Goal: Task Accomplishment & Management: Use online tool/utility

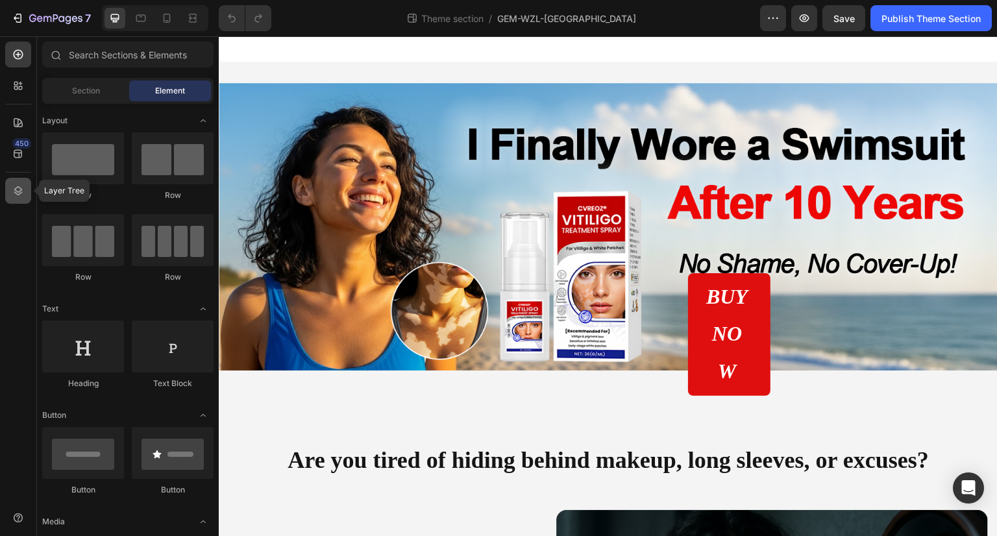
click at [23, 190] on icon at bounding box center [18, 190] width 13 height 13
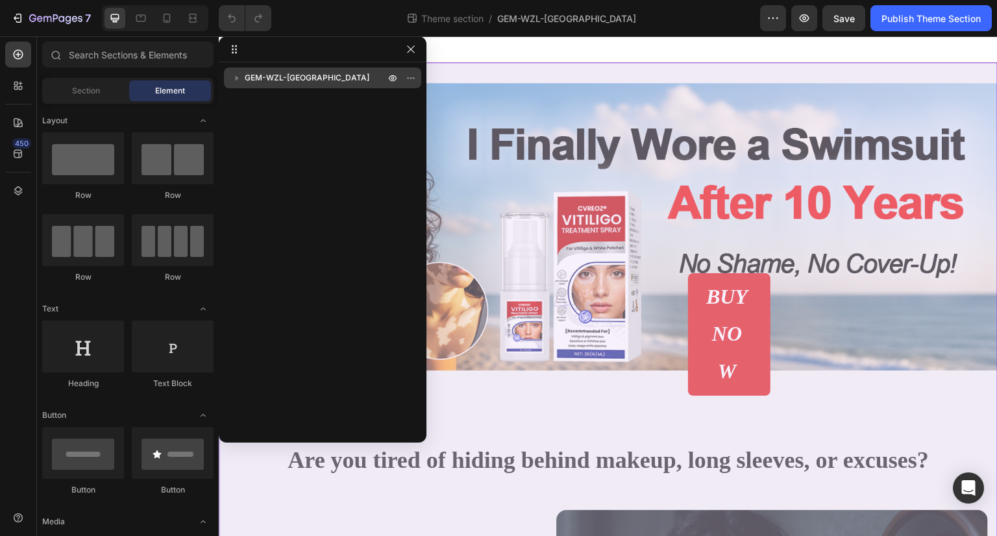
click at [239, 79] on icon "button" at bounding box center [236, 77] width 13 height 13
click at [315, 84] on p "GEM-WZL-[GEOGRAPHIC_DATA]" at bounding box center [316, 77] width 143 height 13
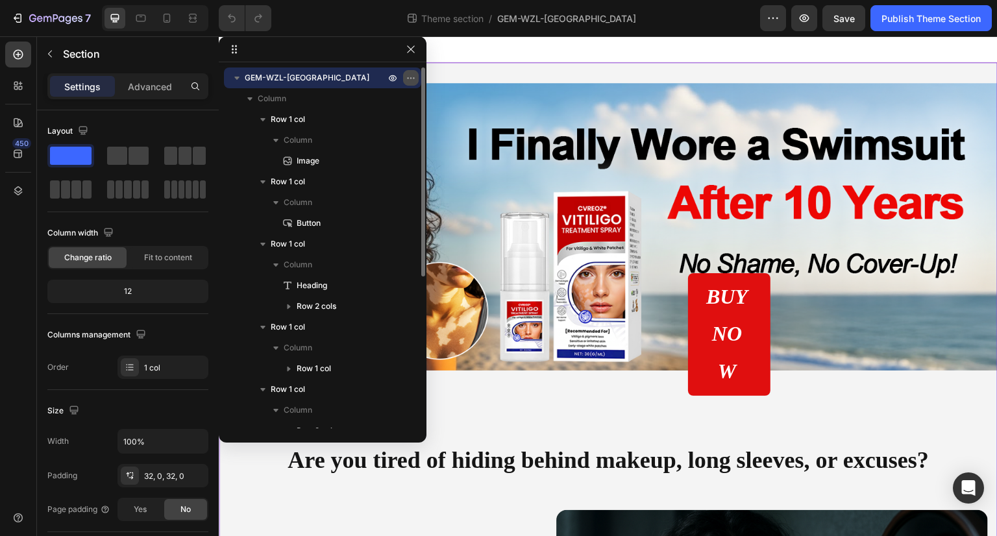
click at [410, 79] on icon "button" at bounding box center [410, 77] width 1 height 1
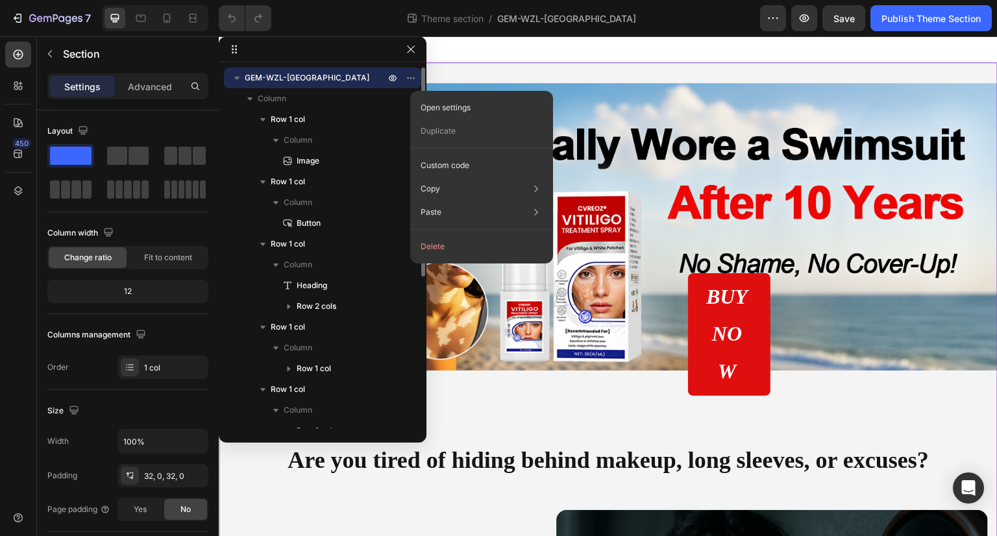
click at [365, 80] on p "GEM-WZL-[GEOGRAPHIC_DATA]" at bounding box center [316, 77] width 143 height 13
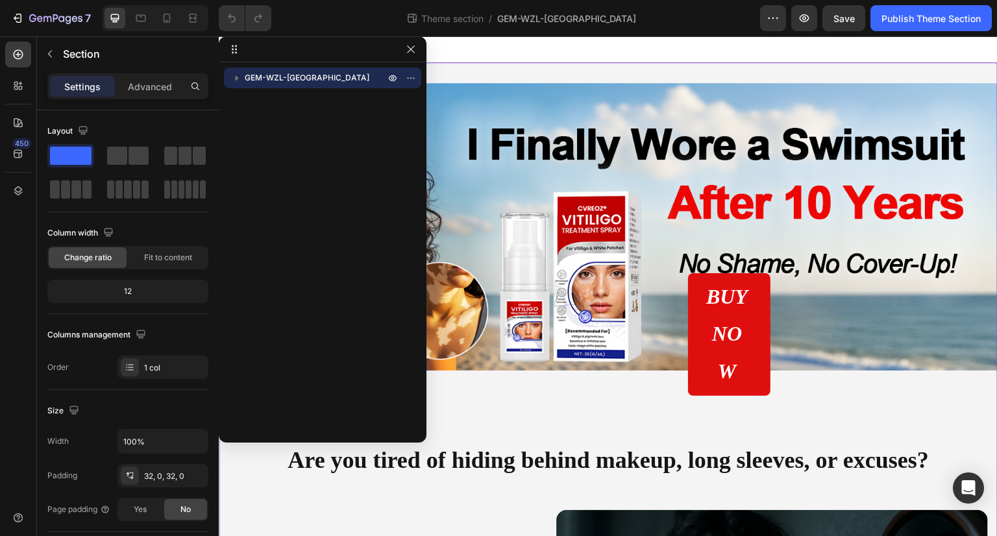
click at [93, 88] on p "Settings" at bounding box center [82, 87] width 36 height 14
click at [80, 81] on p "Settings" at bounding box center [82, 87] width 36 height 14
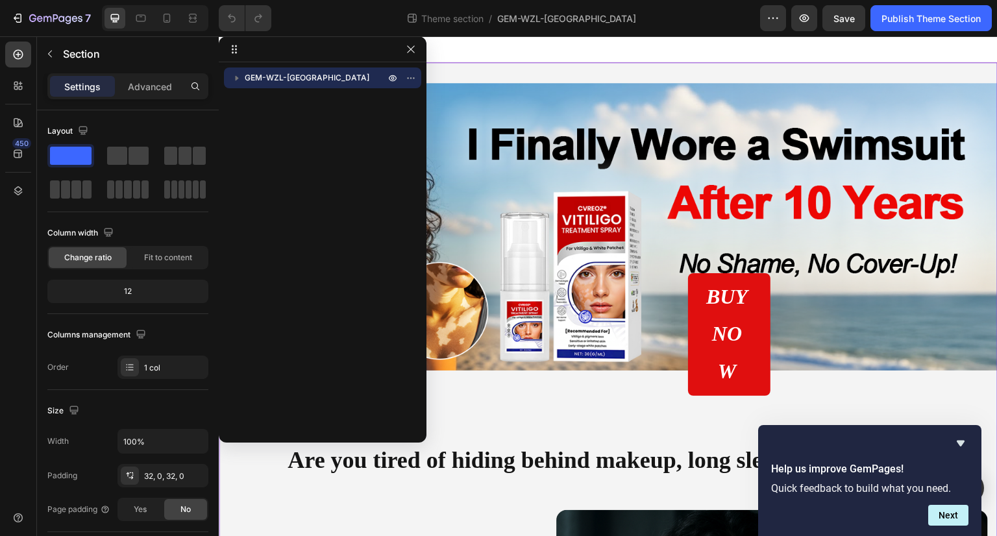
click at [93, 89] on p "Settings" at bounding box center [82, 87] width 36 height 14
click at [406, 81] on icon "button" at bounding box center [411, 78] width 10 height 10
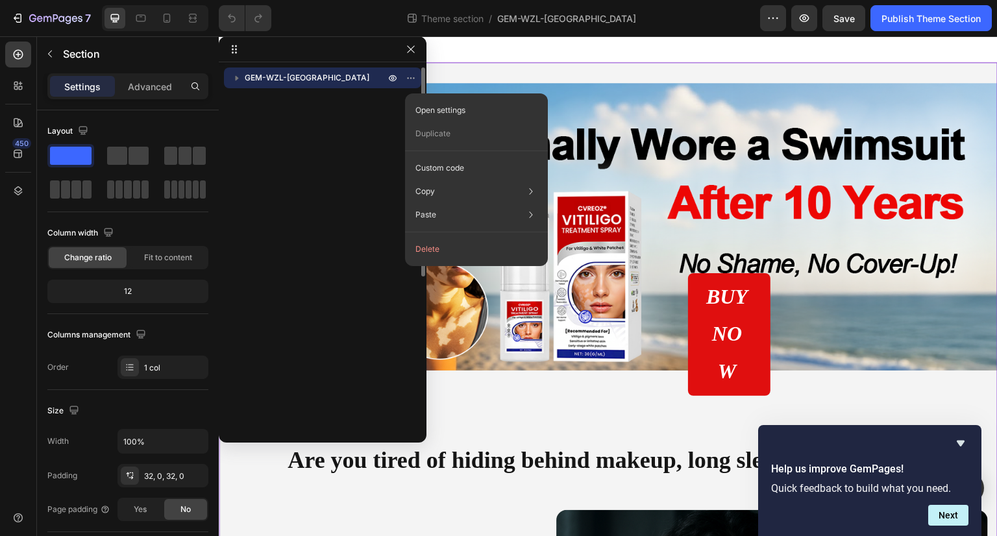
click at [328, 80] on p "GEM-WZL-[GEOGRAPHIC_DATA]" at bounding box center [316, 77] width 143 height 13
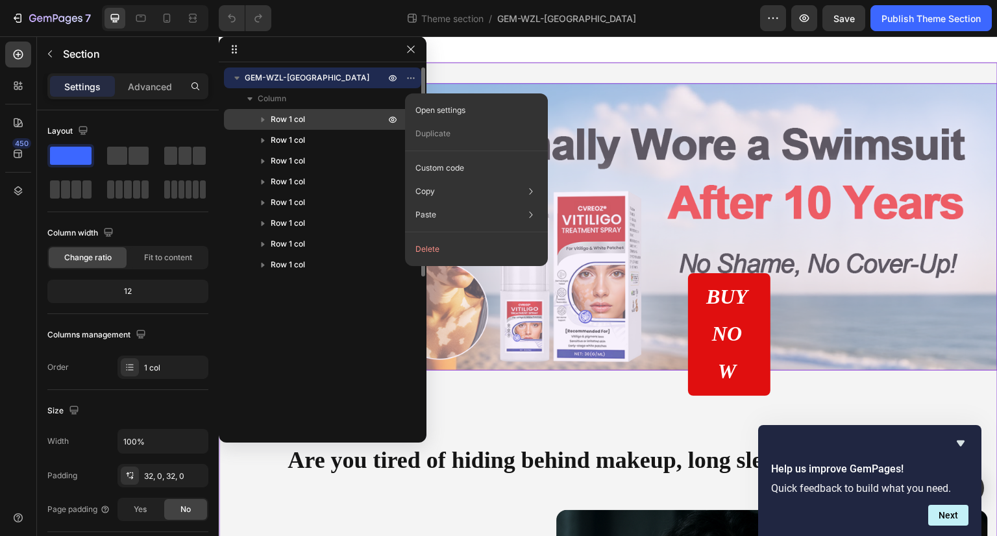
click at [262, 120] on icon "button" at bounding box center [263, 119] width 3 height 5
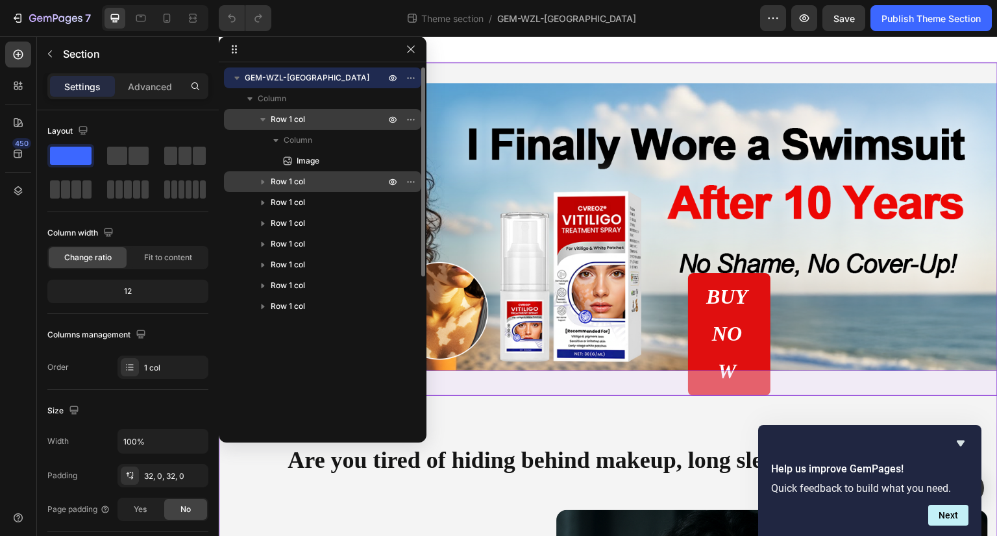
click at [262, 184] on icon "button" at bounding box center [263, 182] width 3 height 5
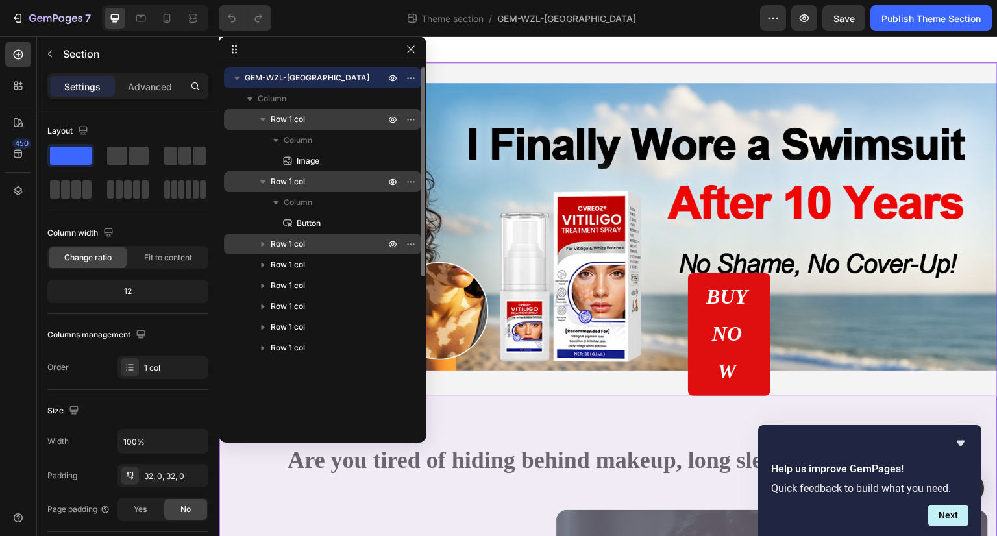
click at [259, 245] on icon "button" at bounding box center [262, 243] width 13 height 13
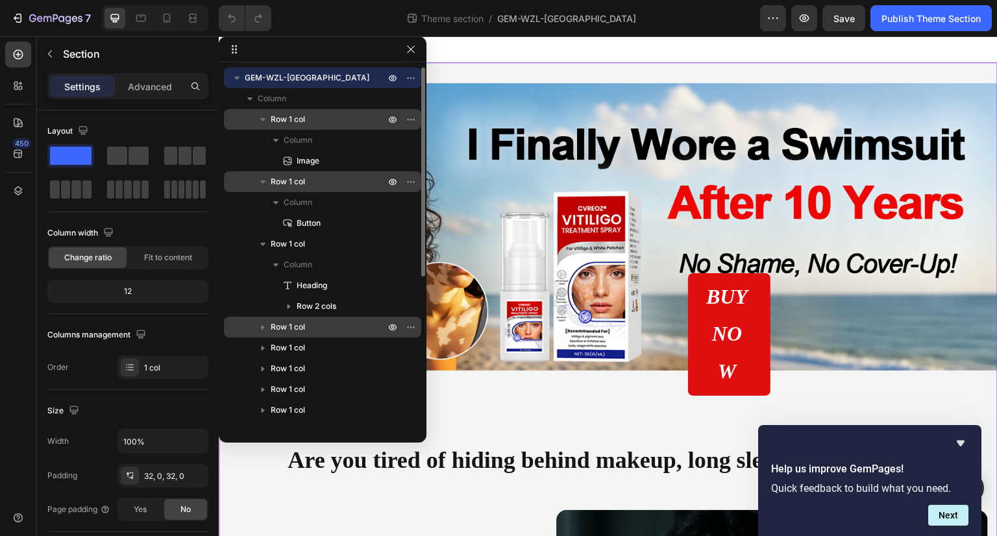
click at [262, 327] on icon "button" at bounding box center [263, 327] width 3 height 5
click at [262, 327] on icon "button" at bounding box center [262, 327] width 5 height 3
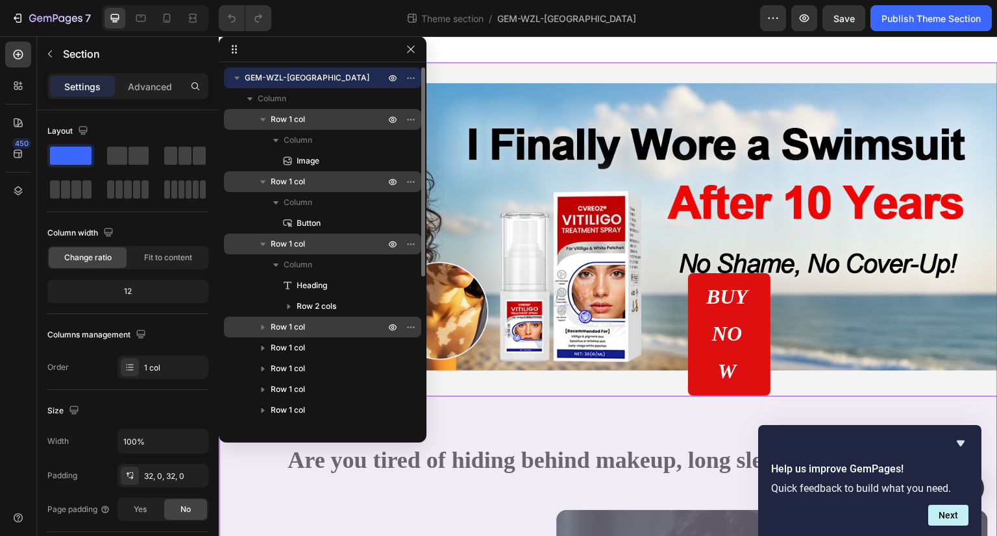
click at [262, 245] on icon "button" at bounding box center [262, 244] width 5 height 3
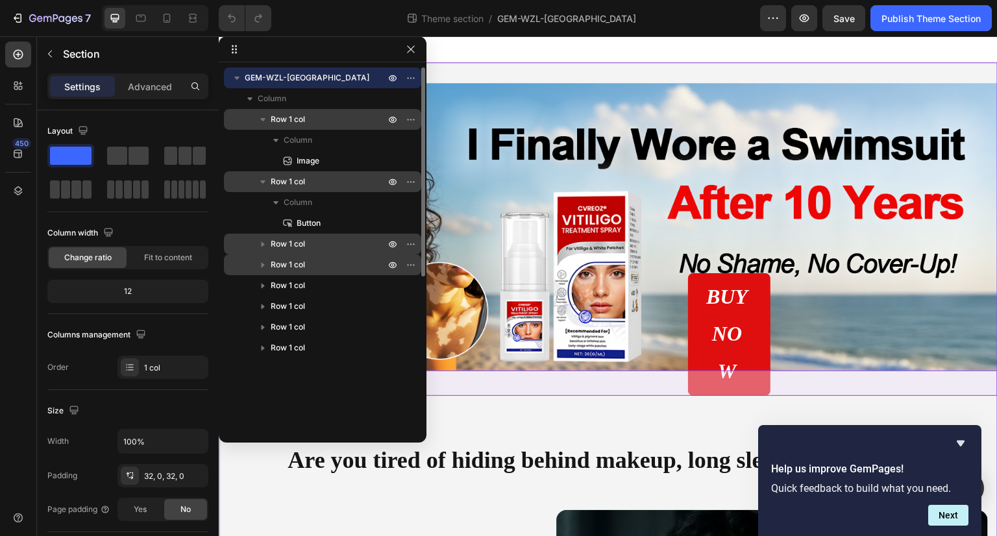
click at [263, 182] on icon "button" at bounding box center [262, 181] width 5 height 3
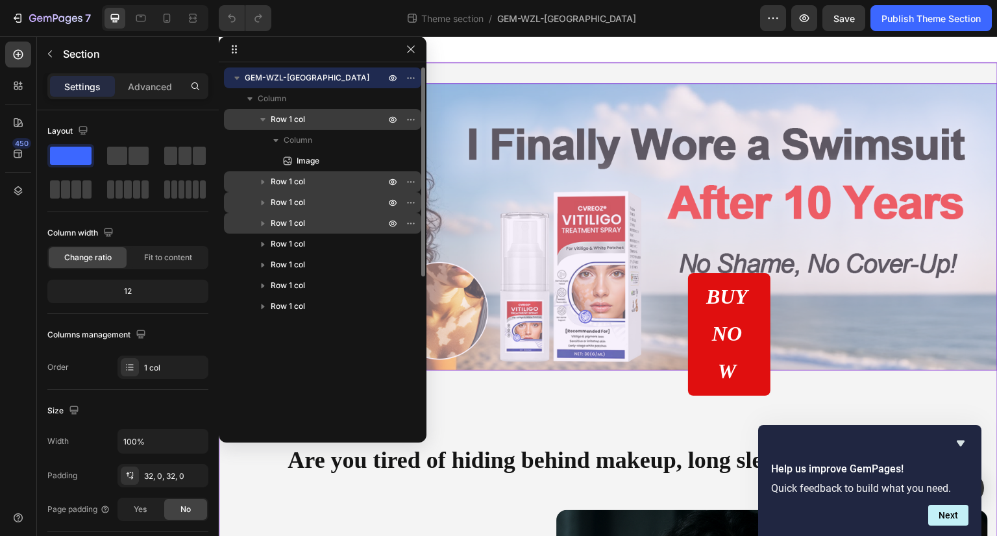
click at [263, 121] on icon "button" at bounding box center [262, 119] width 13 height 13
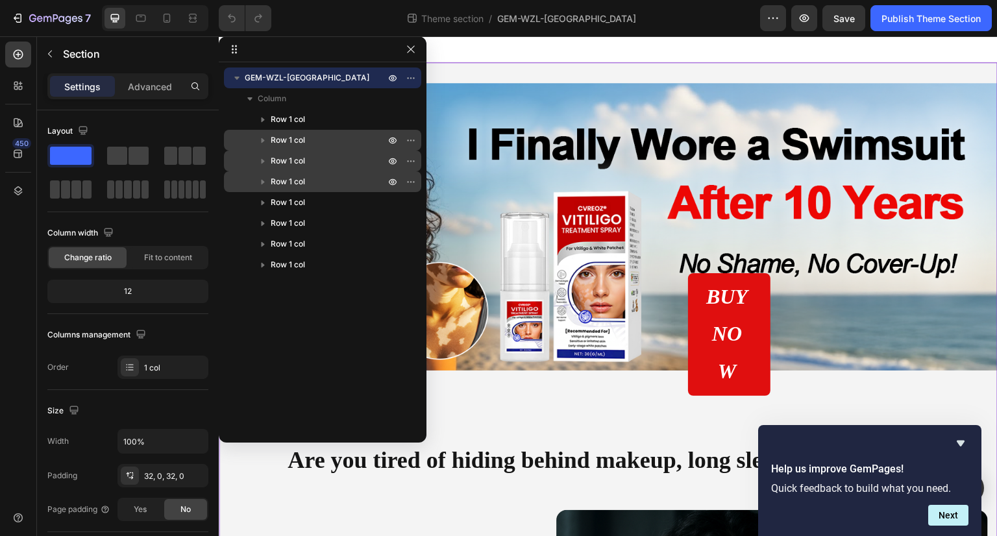
click at [83, 86] on p "Settings" at bounding box center [82, 87] width 36 height 14
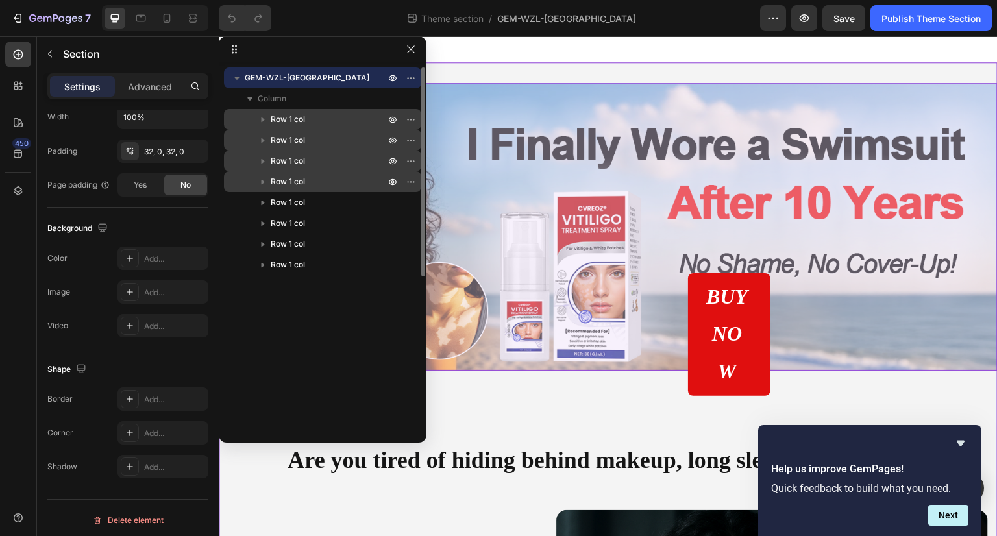
click at [261, 121] on icon "button" at bounding box center [262, 119] width 13 height 13
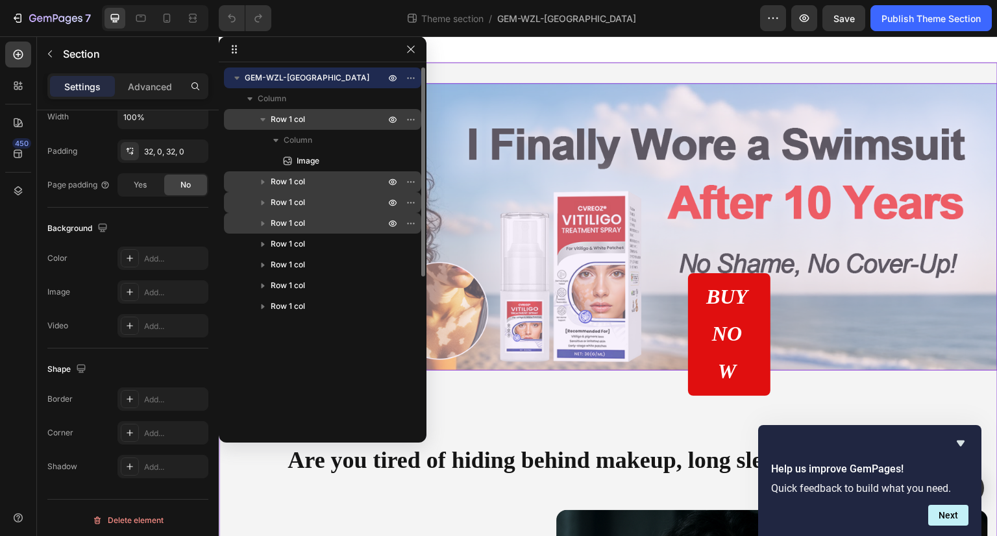
click at [265, 121] on icon "button" at bounding box center [262, 119] width 13 height 13
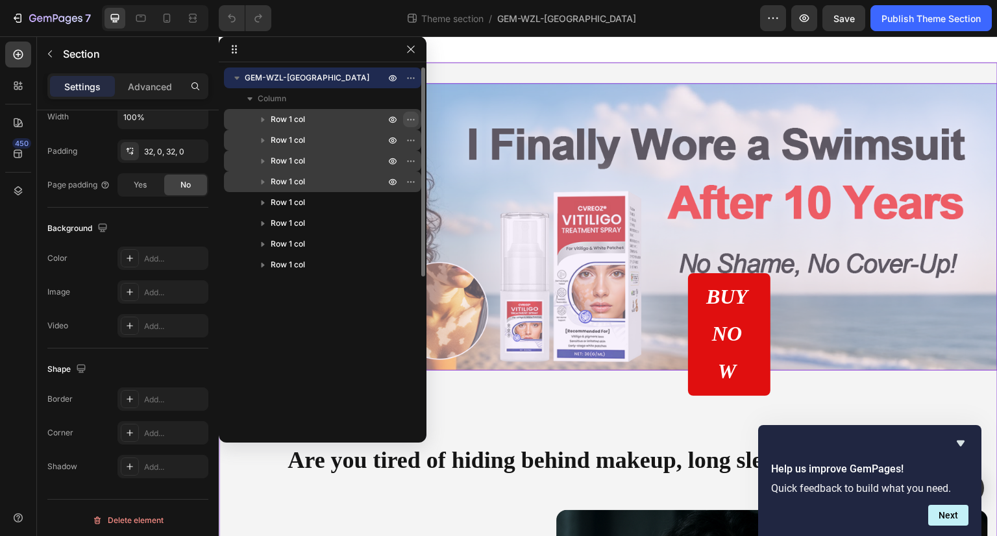
click at [409, 121] on icon "button" at bounding box center [411, 119] width 10 height 10
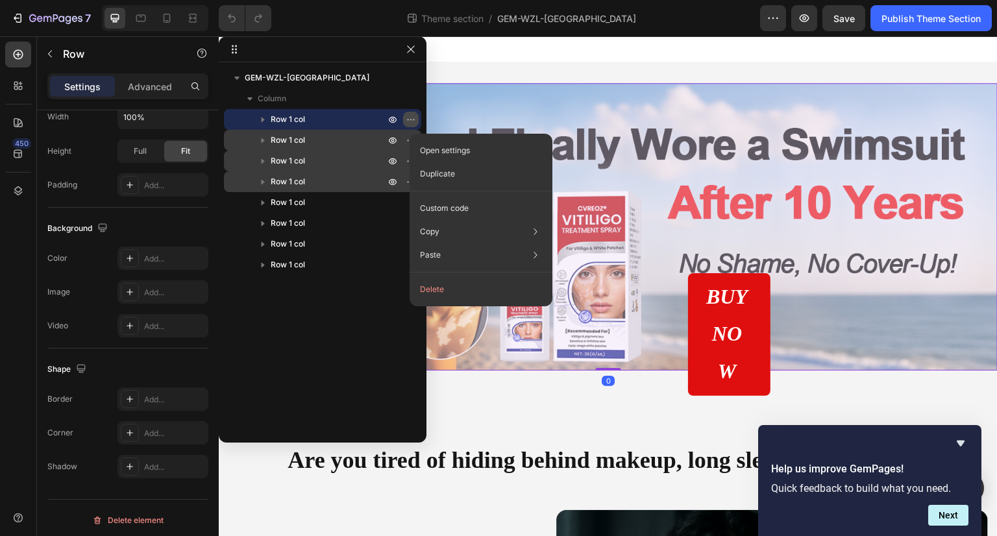
scroll to position [0, 0]
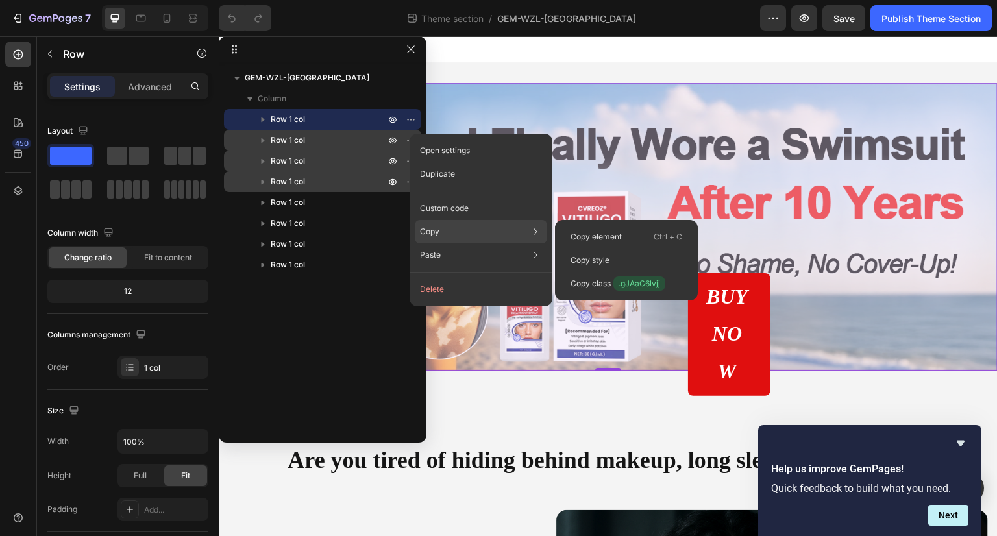
click at [467, 232] on div "Copy Copy element Ctrl + C Copy style Copy class .gJAaC6lvjj" at bounding box center [481, 231] width 132 height 23
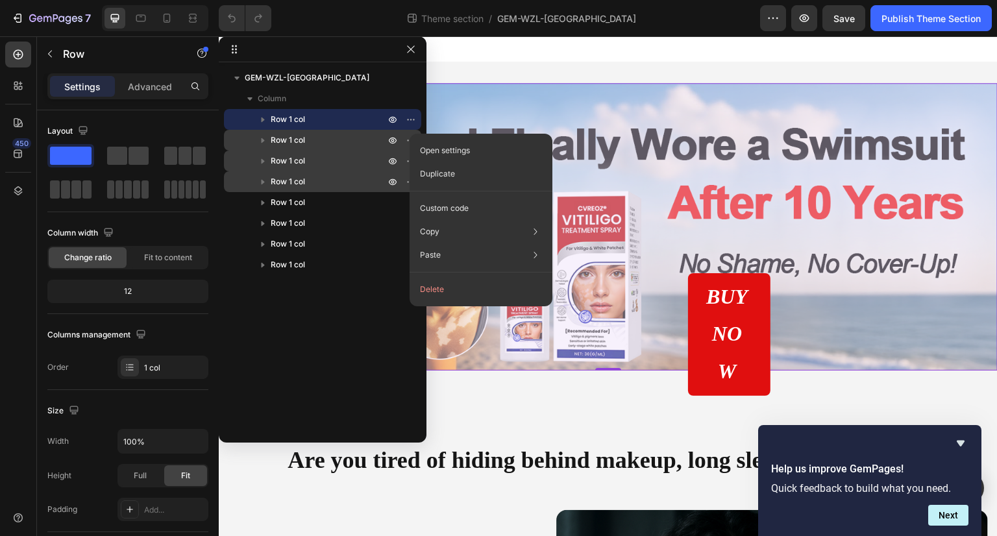
click at [350, 123] on p "Row 1 col" at bounding box center [329, 119] width 117 height 13
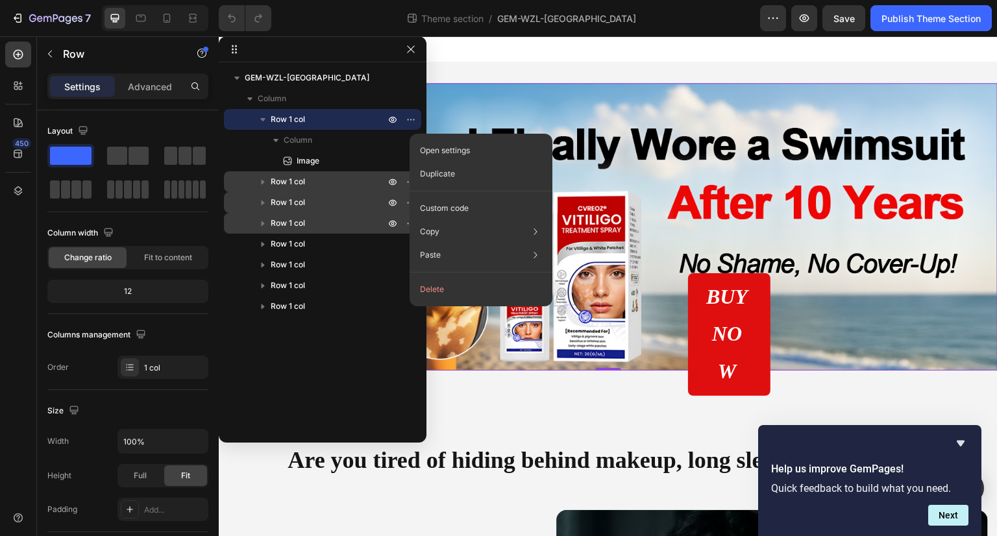
click at [350, 123] on p "Row 1 col" at bounding box center [329, 119] width 117 height 13
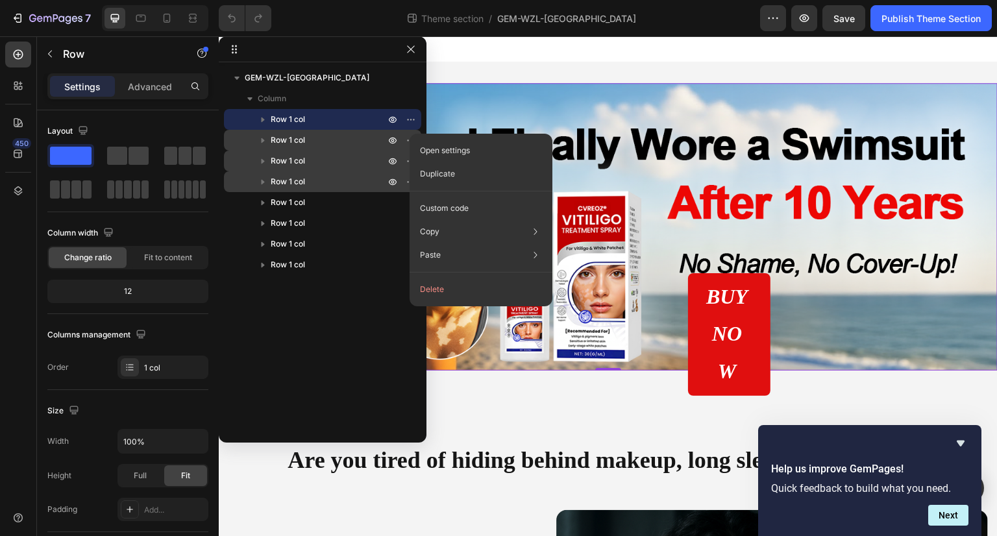
click at [264, 123] on icon "button" at bounding box center [262, 119] width 13 height 13
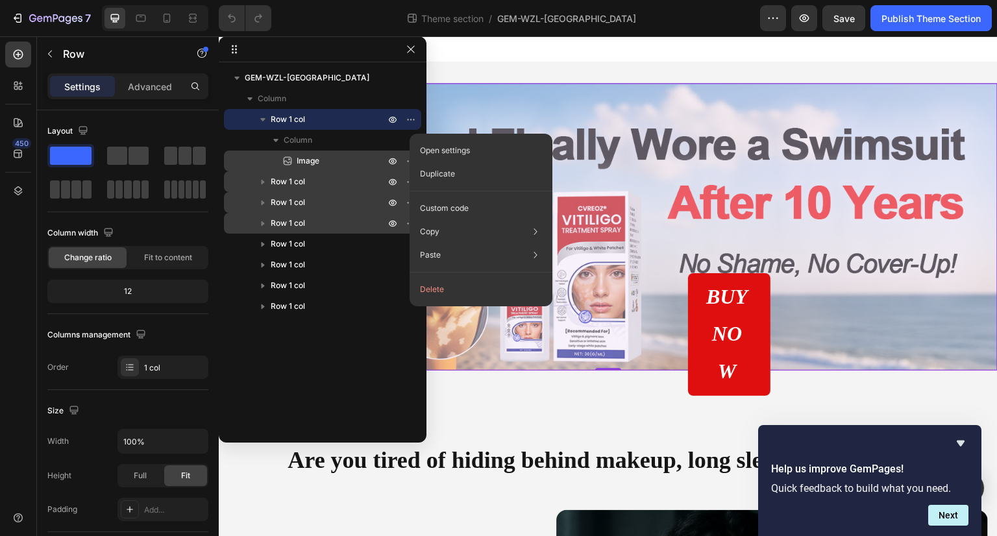
click at [327, 162] on p "Image" at bounding box center [326, 160] width 91 height 13
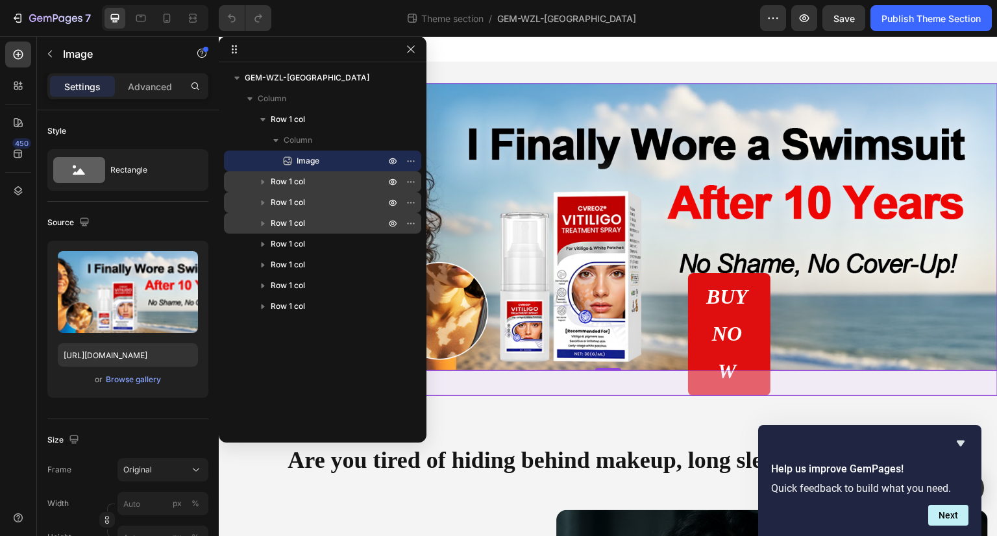
click at [265, 185] on icon "button" at bounding box center [262, 181] width 13 height 13
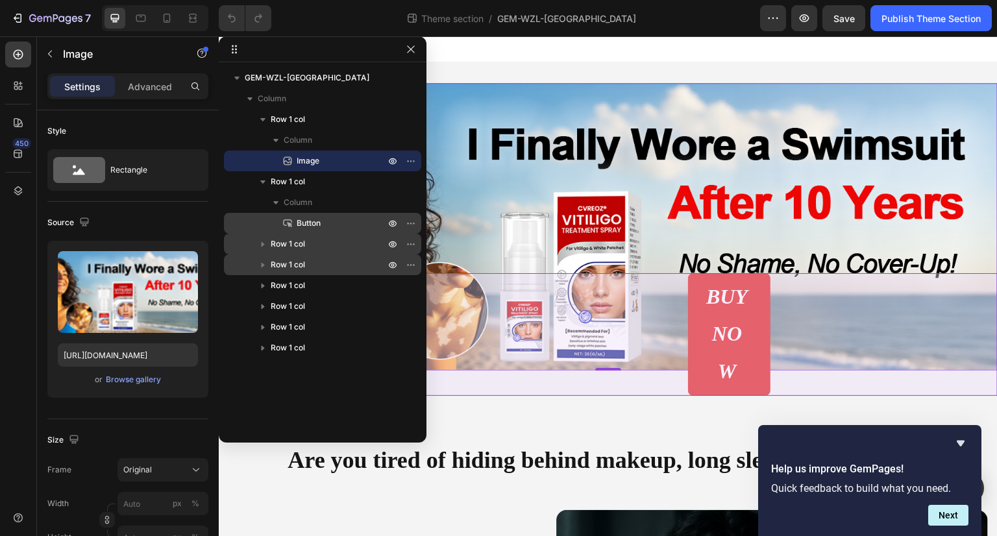
click at [324, 222] on p "Button" at bounding box center [326, 223] width 91 height 13
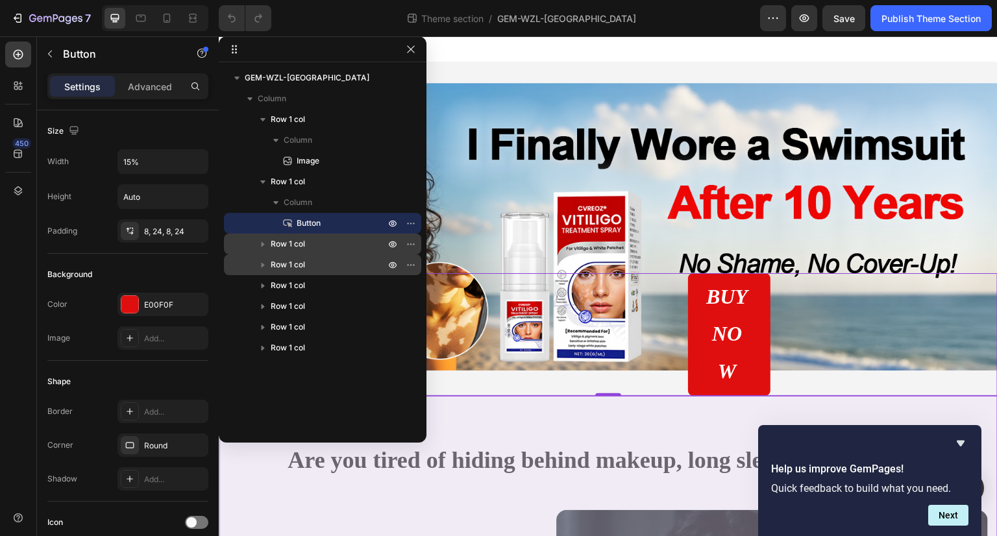
click at [263, 243] on icon "button" at bounding box center [263, 244] width 3 height 5
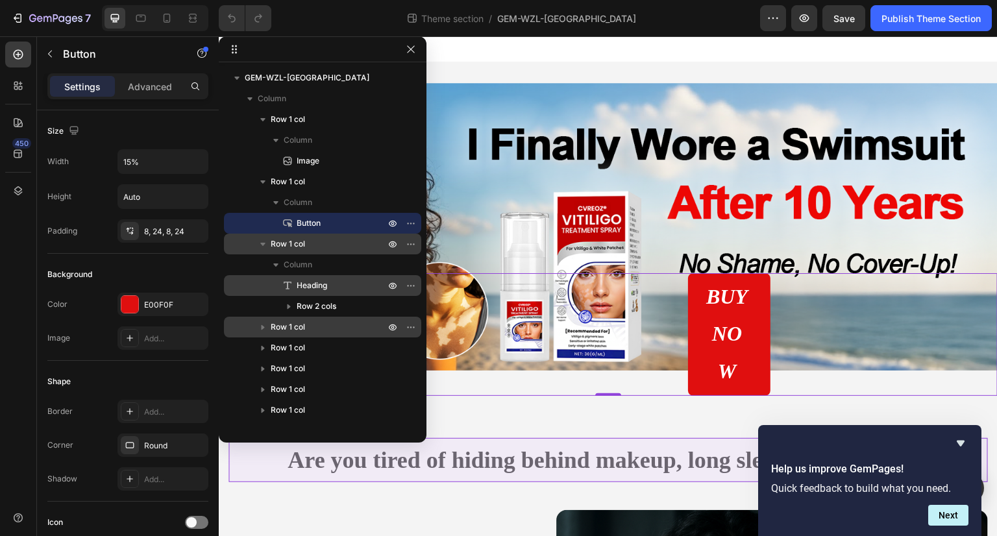
click at [358, 289] on p "Heading" at bounding box center [326, 285] width 91 height 13
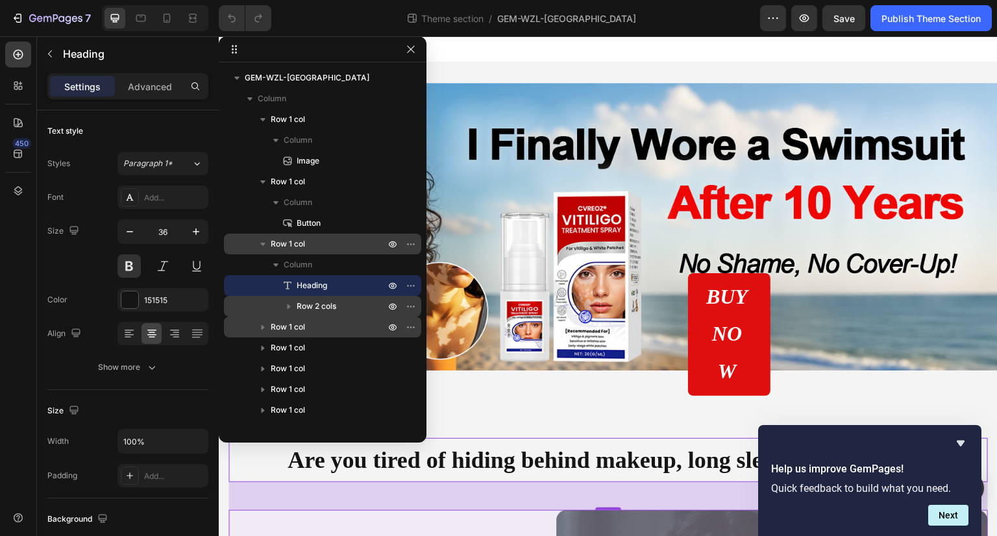
click at [341, 304] on p "Row 2 cols" at bounding box center [342, 306] width 91 height 13
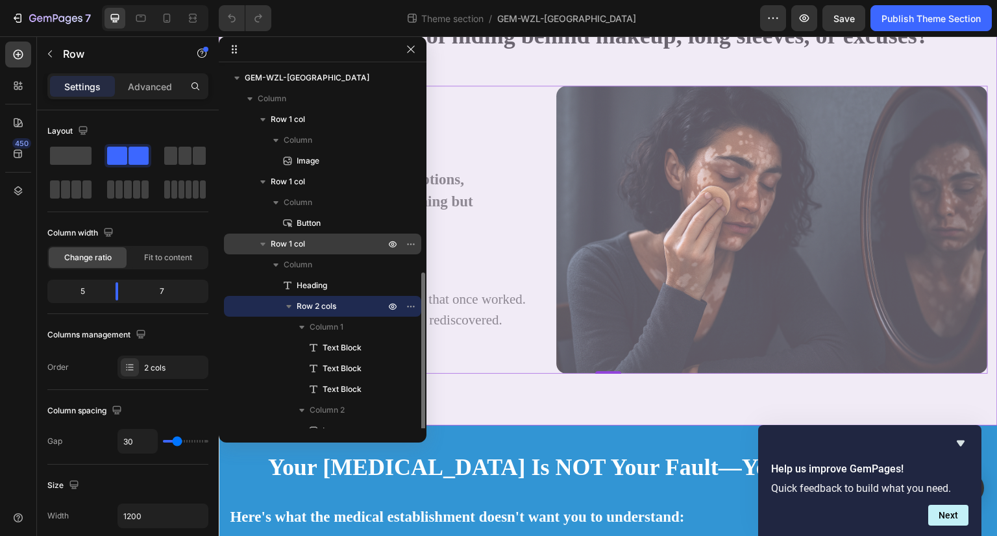
scroll to position [117, 0]
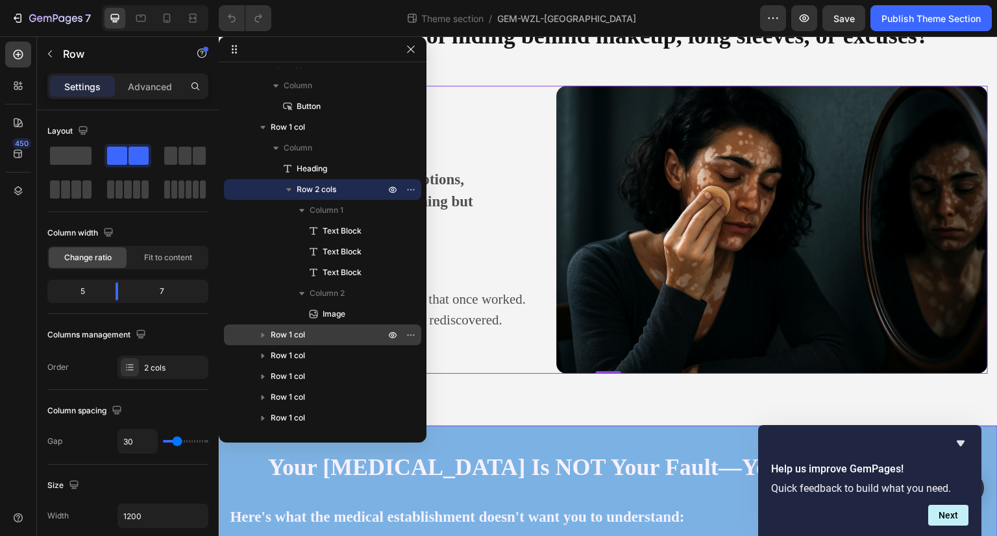
click at [350, 334] on p "Row 1 col" at bounding box center [329, 334] width 117 height 13
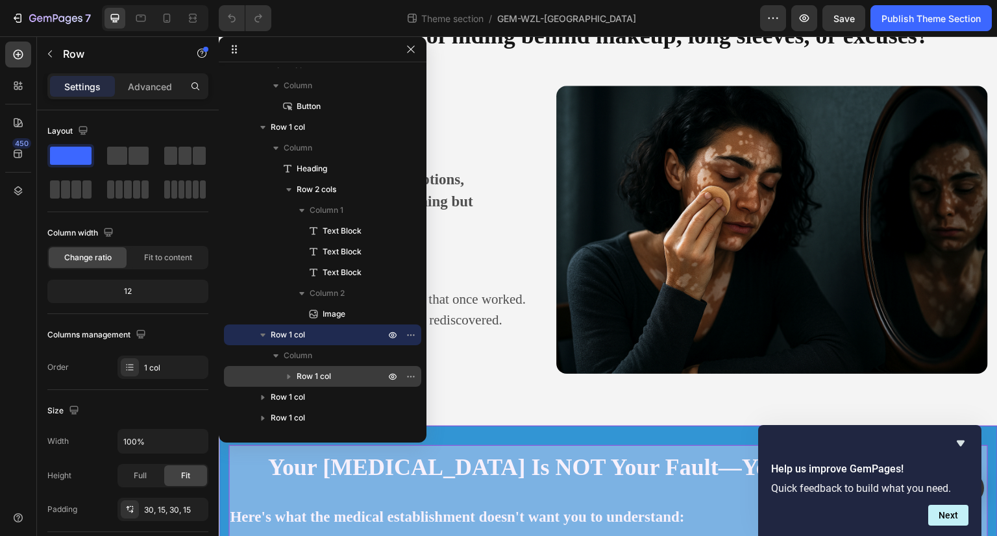
click at [330, 372] on span "Row 1 col" at bounding box center [314, 376] width 34 height 13
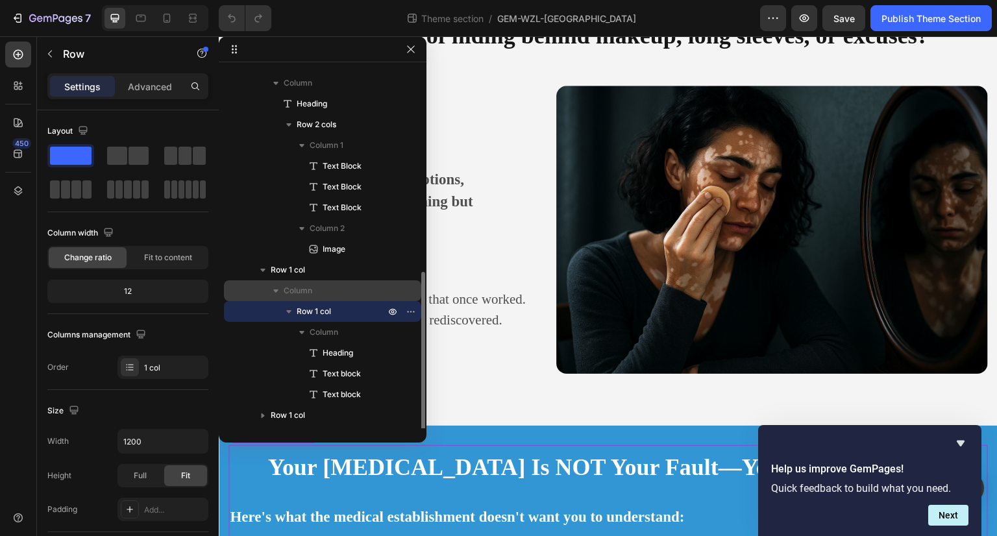
scroll to position [241, 0]
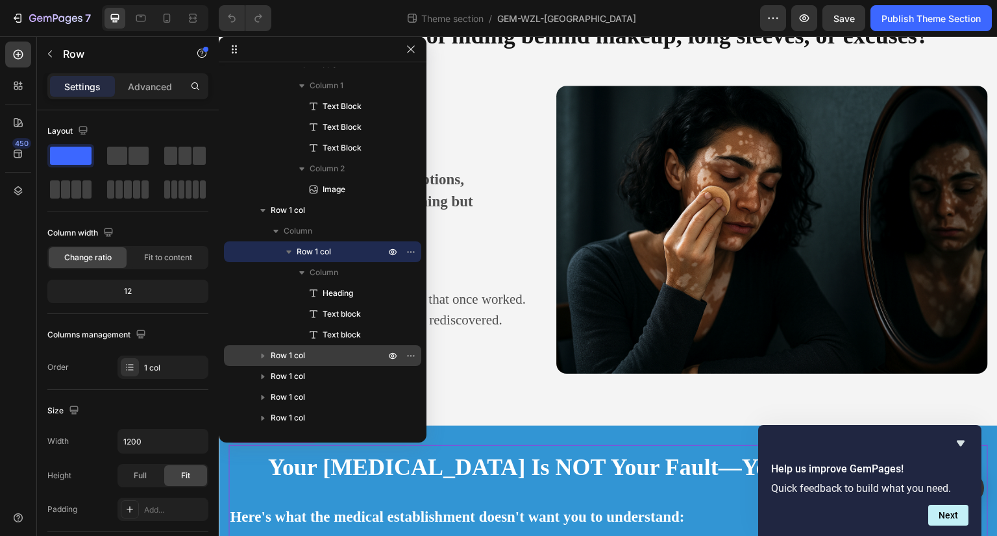
click at [265, 356] on icon "button" at bounding box center [262, 355] width 13 height 13
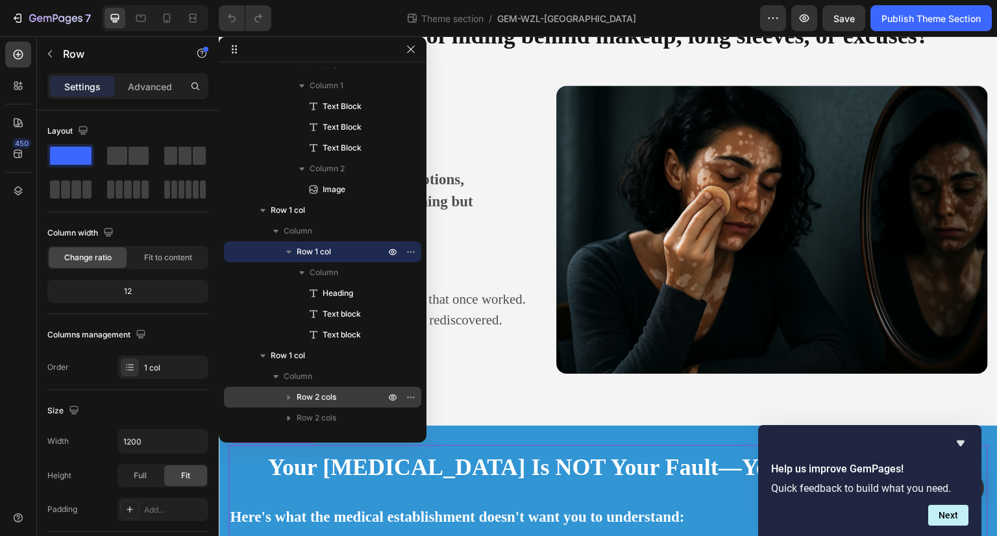
click at [347, 393] on p "Row 2 cols" at bounding box center [342, 397] width 91 height 13
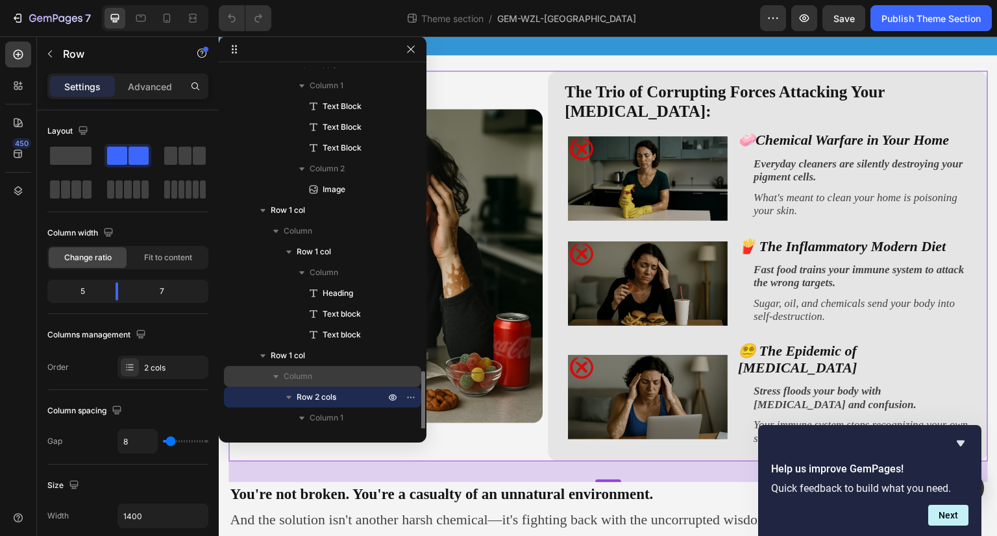
scroll to position [408, 0]
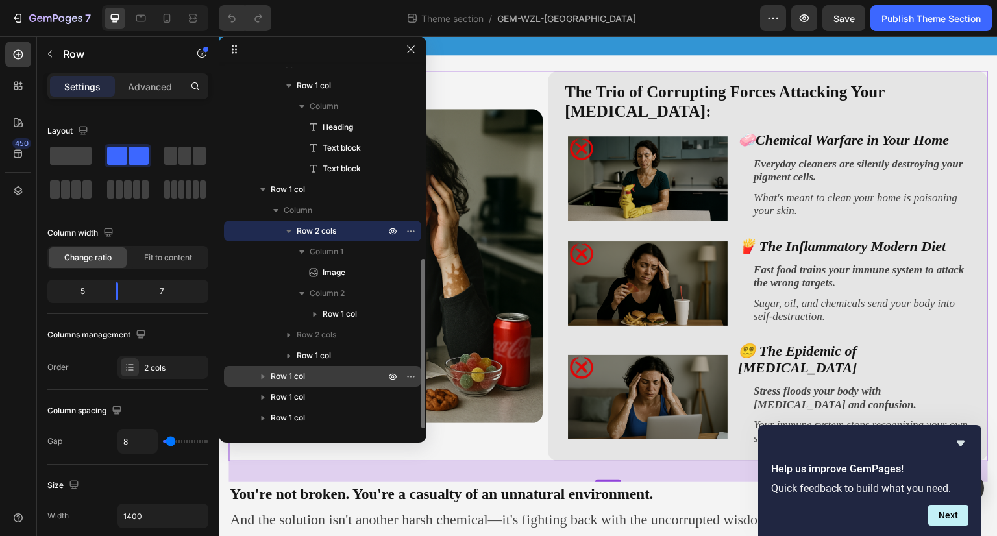
click at [282, 373] on span "Row 1 col" at bounding box center [288, 376] width 34 height 13
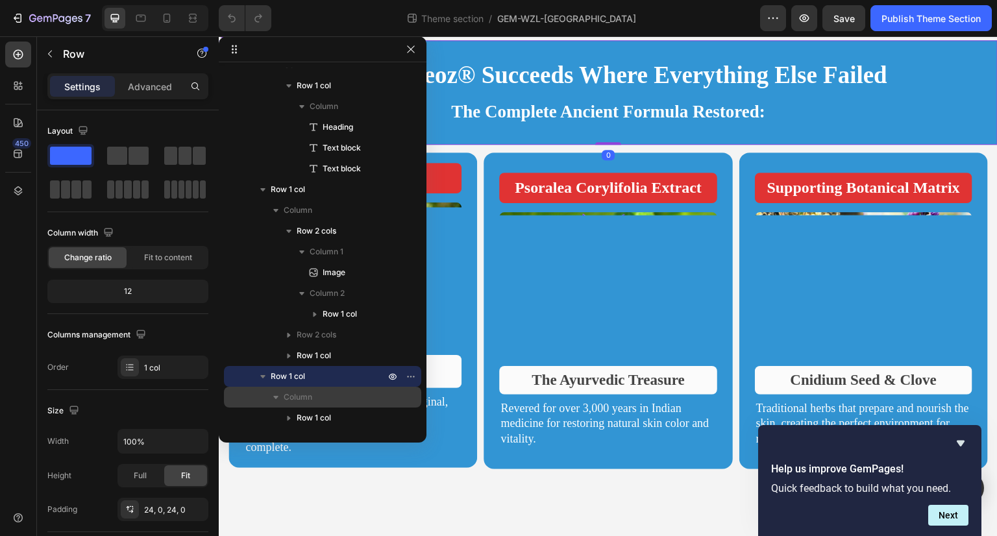
scroll to position [1489, 0]
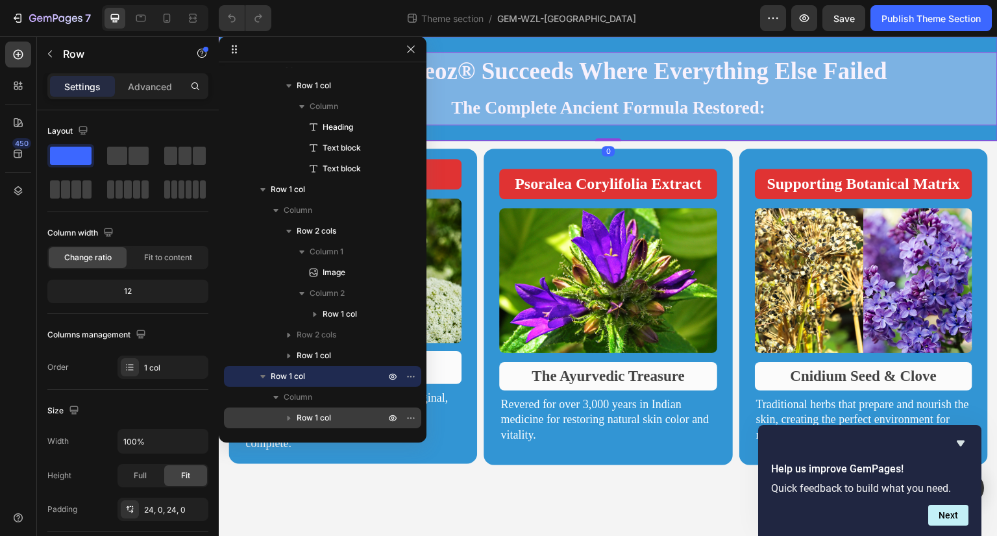
click at [326, 419] on span "Row 1 col" at bounding box center [314, 417] width 34 height 13
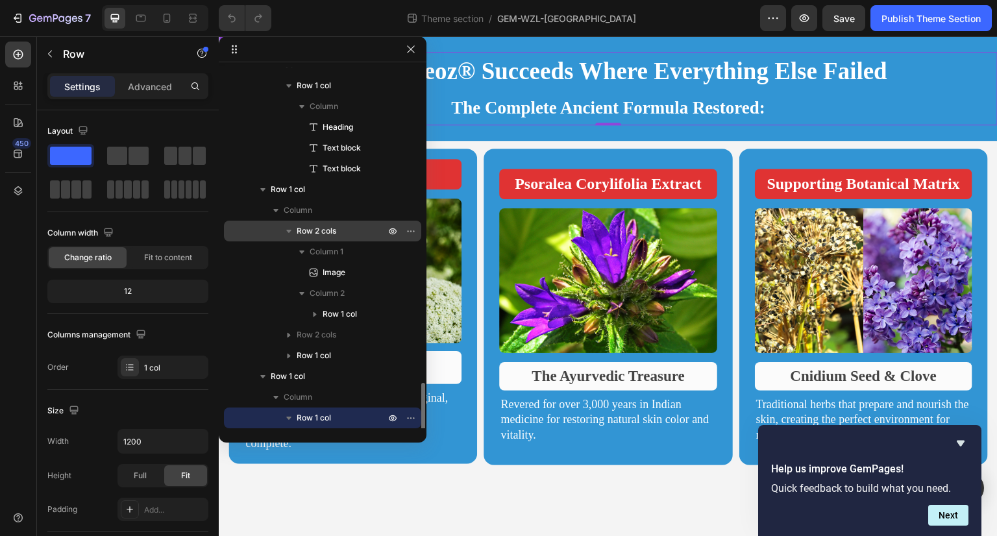
scroll to position [511, 0]
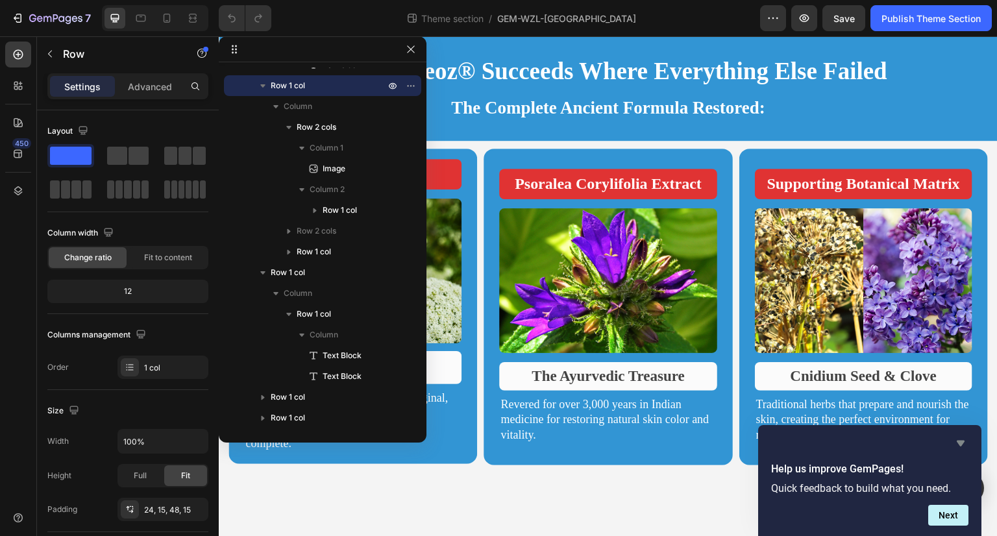
click at [960, 438] on icon "Hide survey" at bounding box center [961, 443] width 16 height 16
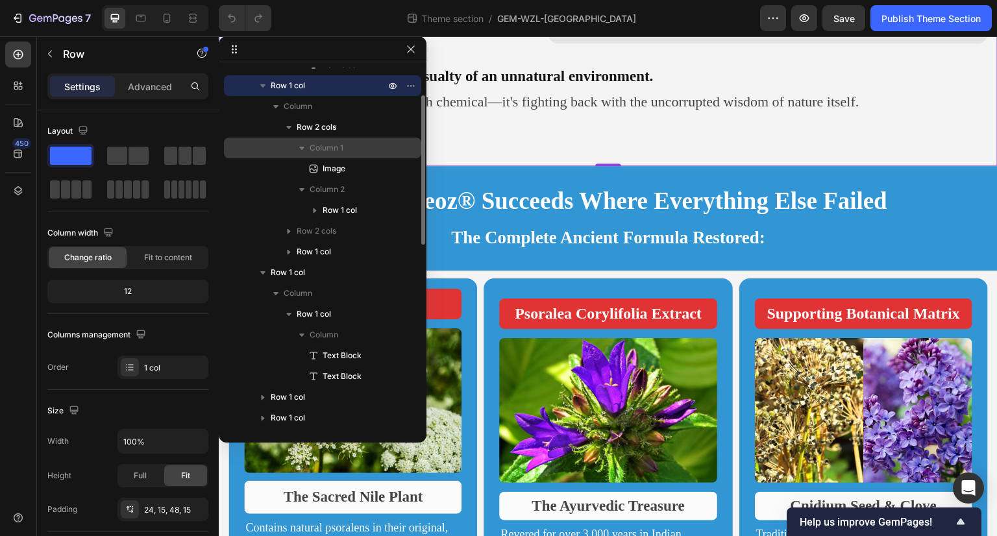
scroll to position [0, 0]
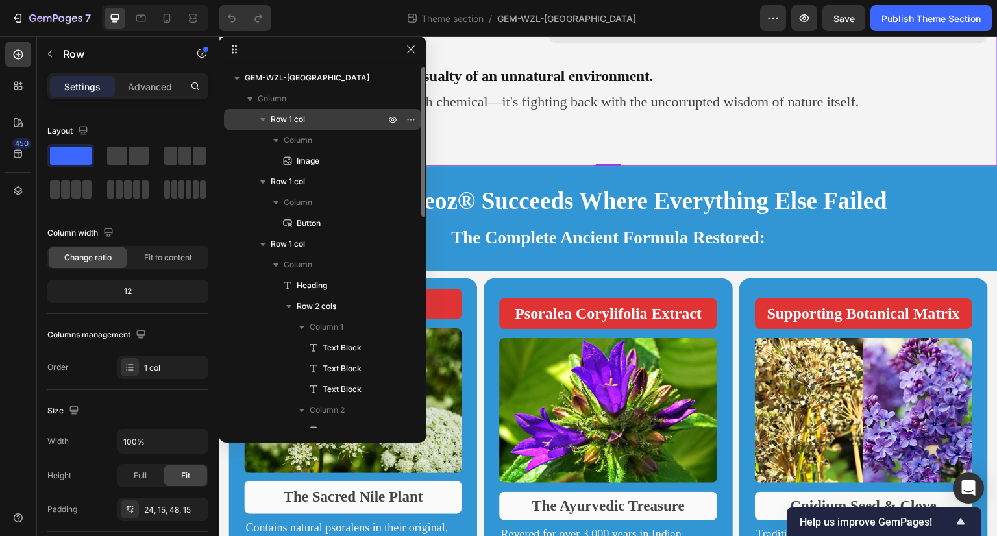
click at [301, 122] on span "Row 1 col" at bounding box center [288, 119] width 34 height 13
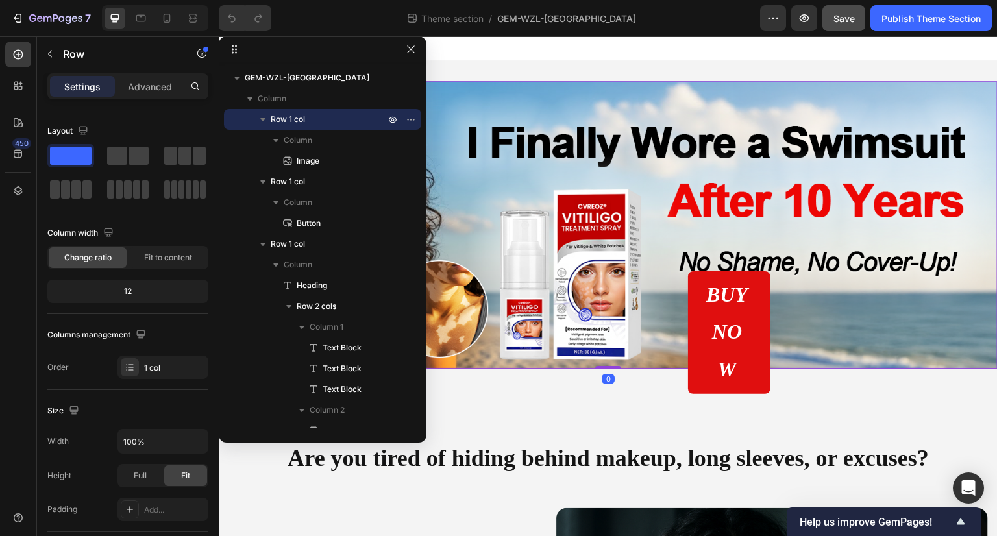
scroll to position [1, 0]
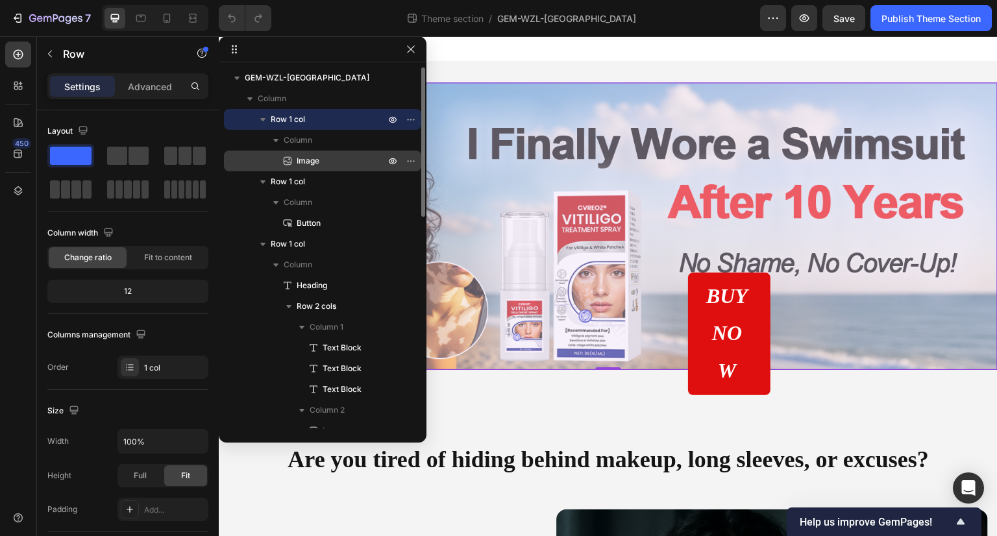
click at [302, 165] on span "Image" at bounding box center [308, 160] width 23 height 13
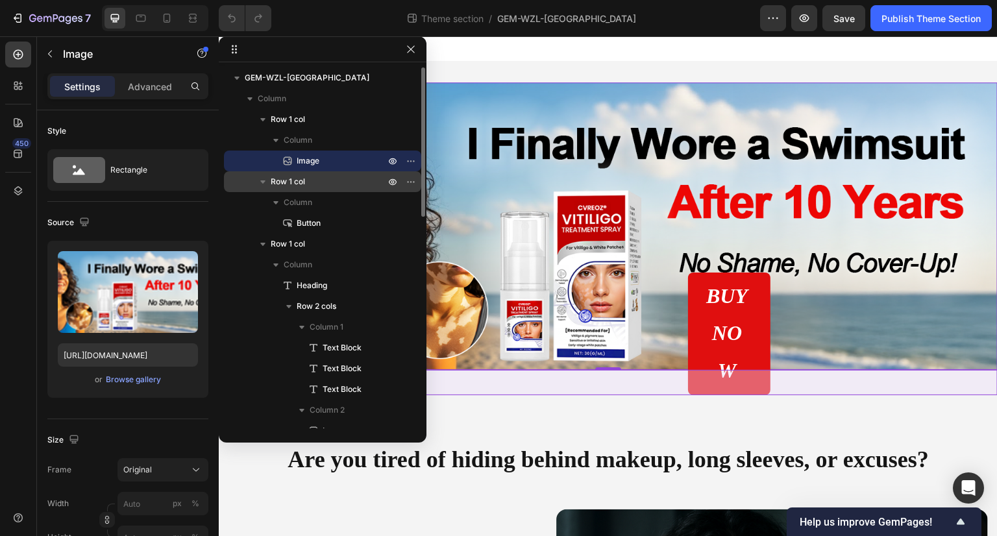
click at [266, 182] on icon "button" at bounding box center [262, 181] width 13 height 13
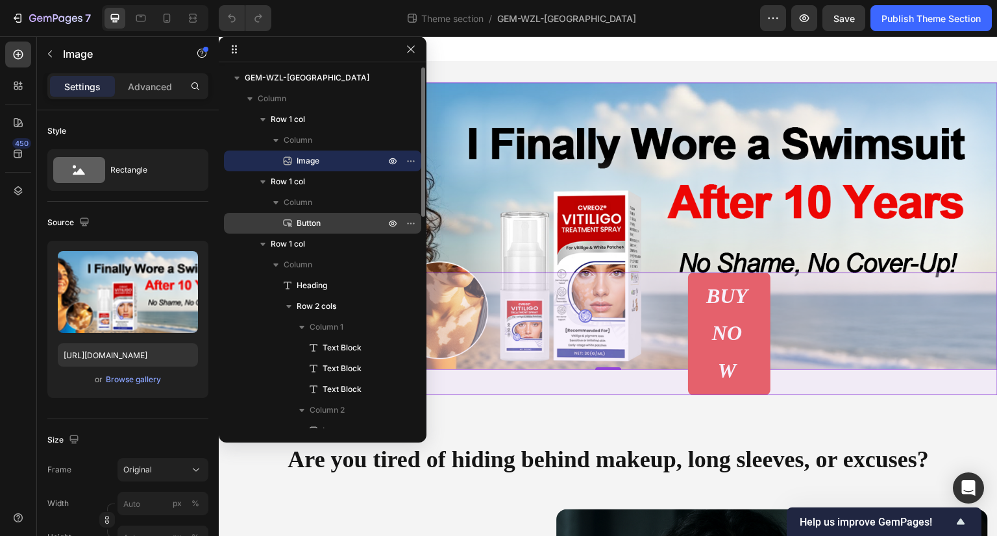
click at [327, 221] on p "Button" at bounding box center [326, 223] width 91 height 13
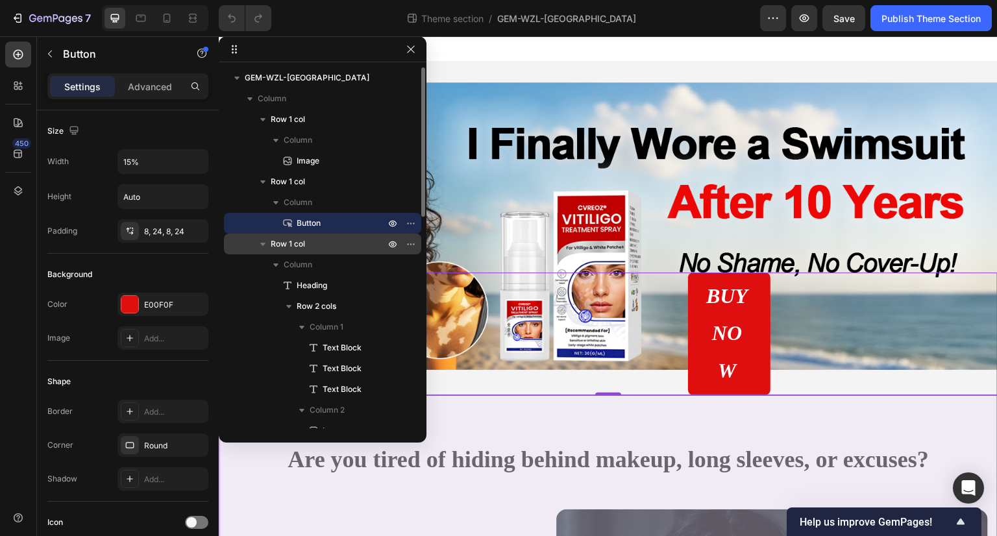
click at [325, 247] on p "Row 1 col" at bounding box center [329, 243] width 117 height 13
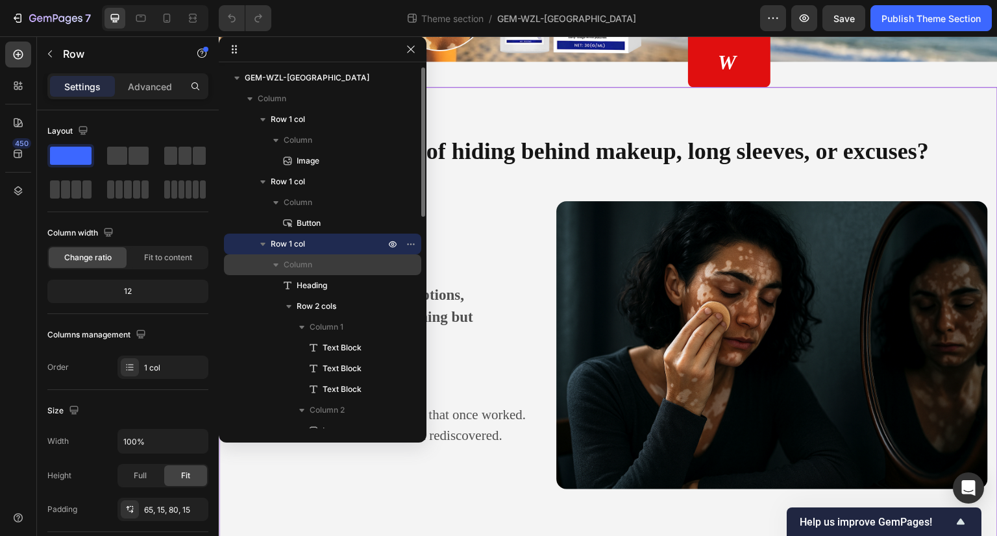
scroll to position [310, 0]
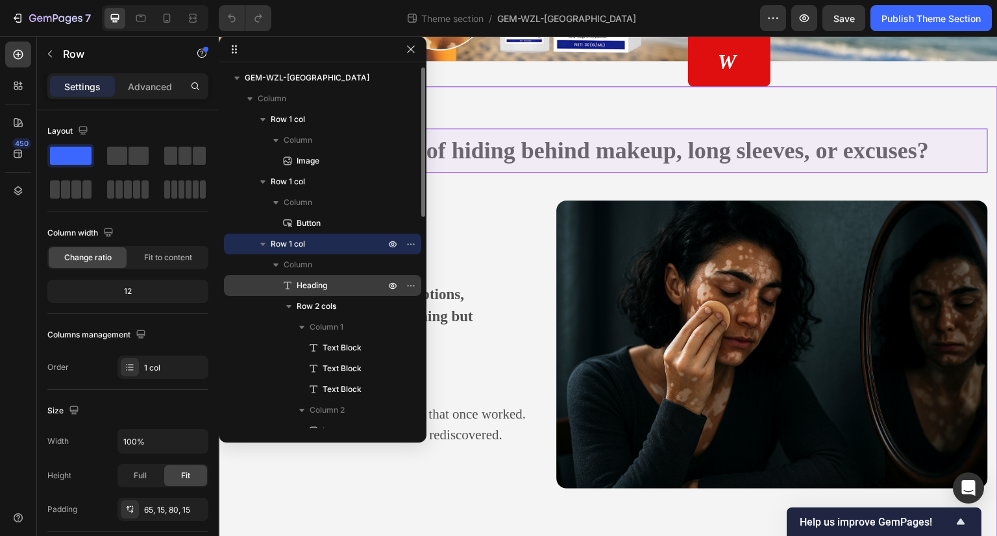
click at [334, 284] on p "Heading" at bounding box center [326, 285] width 91 height 13
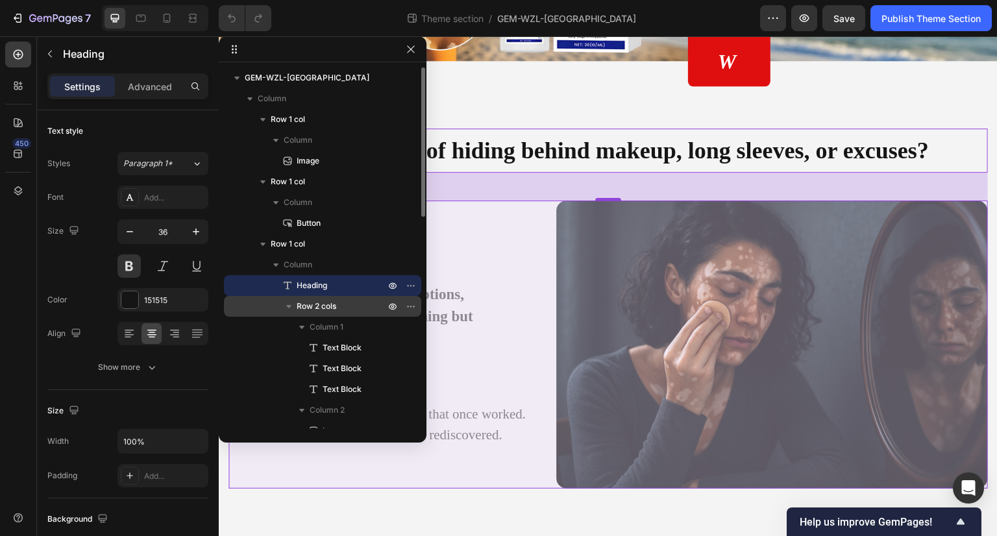
click at [348, 312] on p "Row 2 cols" at bounding box center [342, 306] width 91 height 13
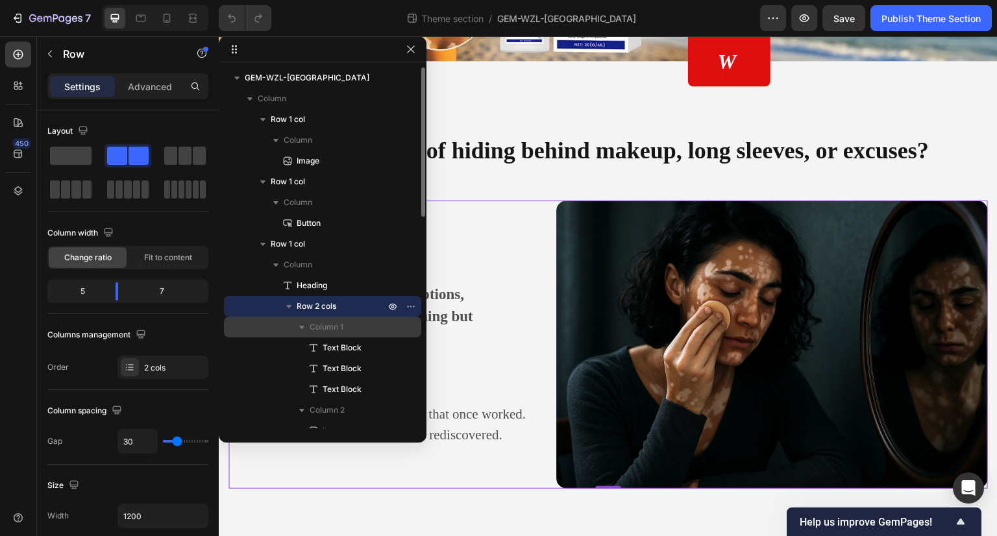
scroll to position [65, 0]
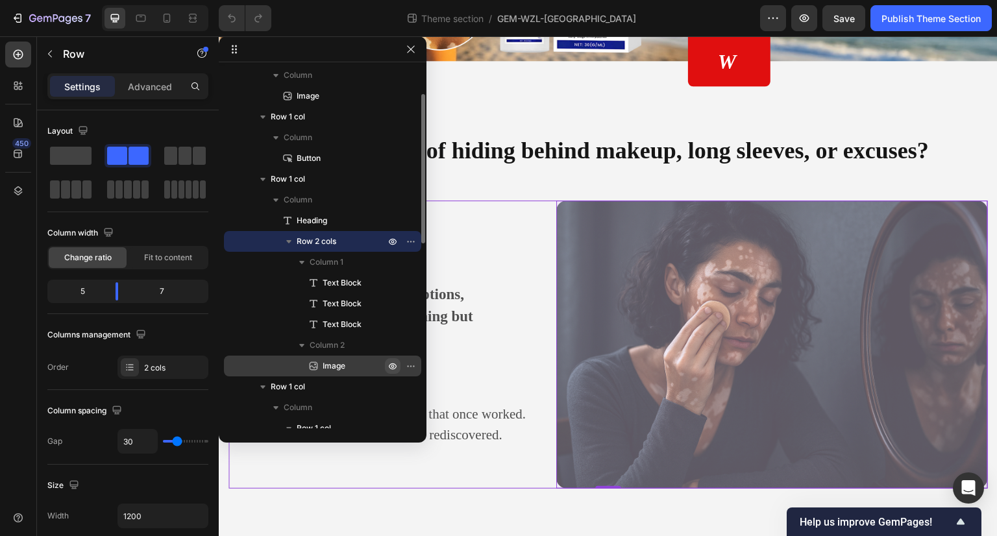
click at [388, 367] on icon "button" at bounding box center [392, 366] width 10 height 10
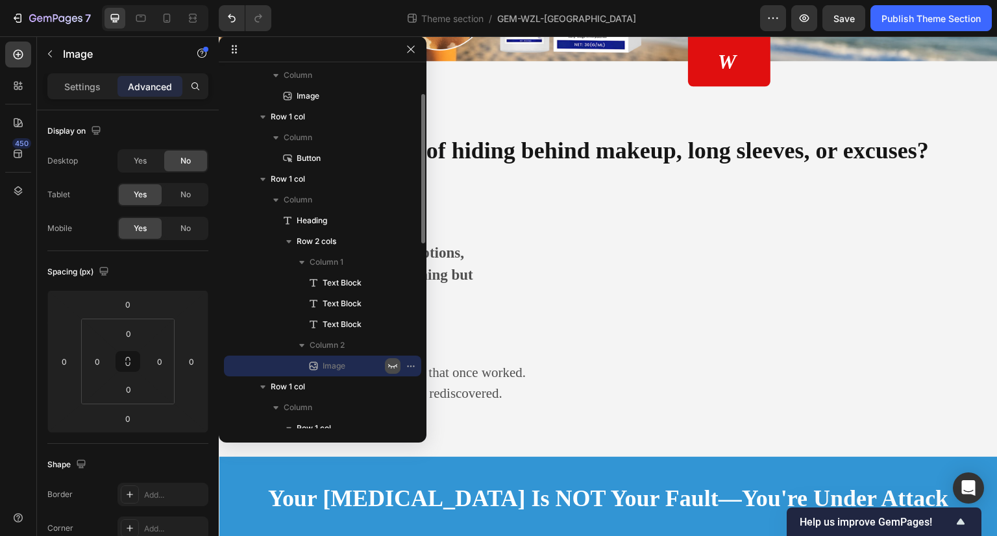
click at [388, 367] on icon "button" at bounding box center [392, 366] width 9 height 5
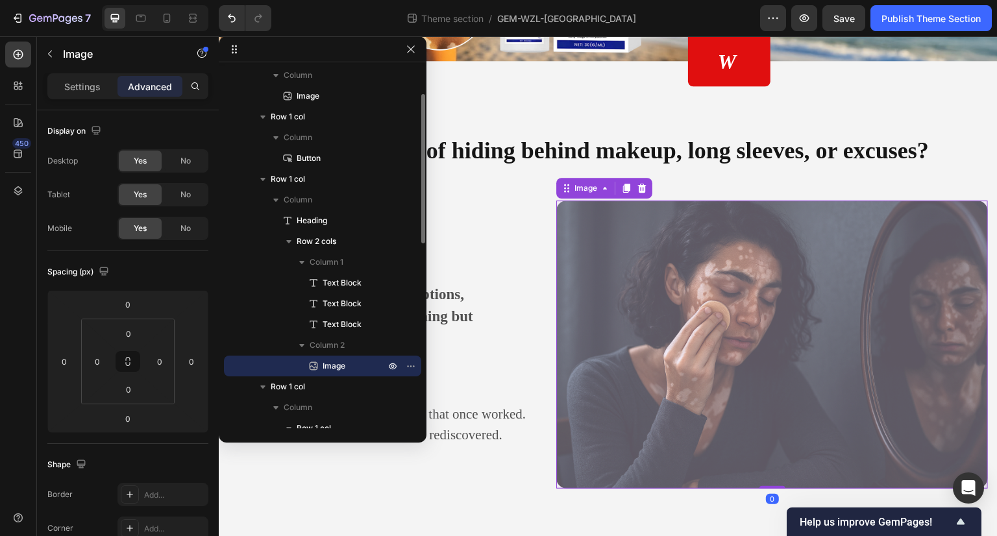
click at [369, 365] on p "Image" at bounding box center [339, 365] width 65 height 13
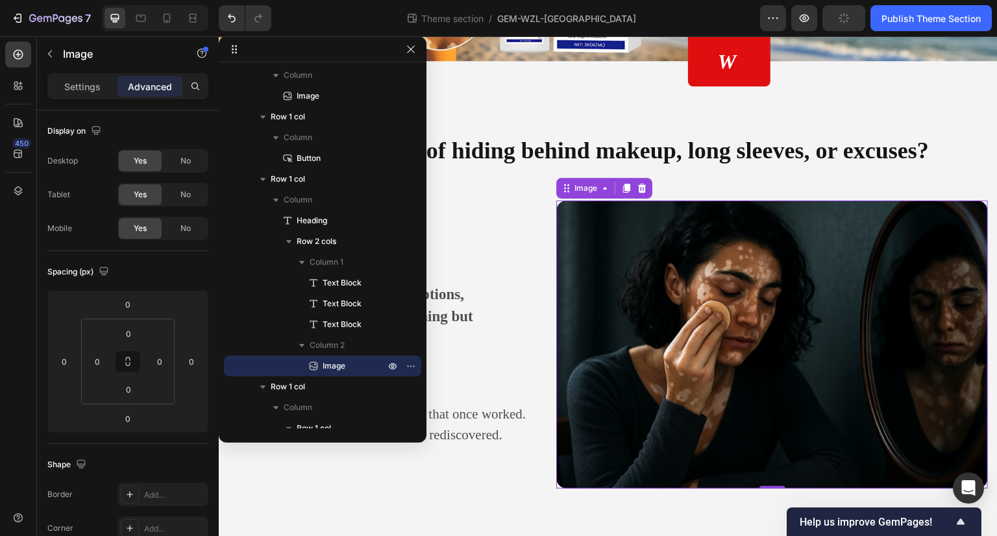
click at [263, 387] on icon "button" at bounding box center [262, 386] width 13 height 13
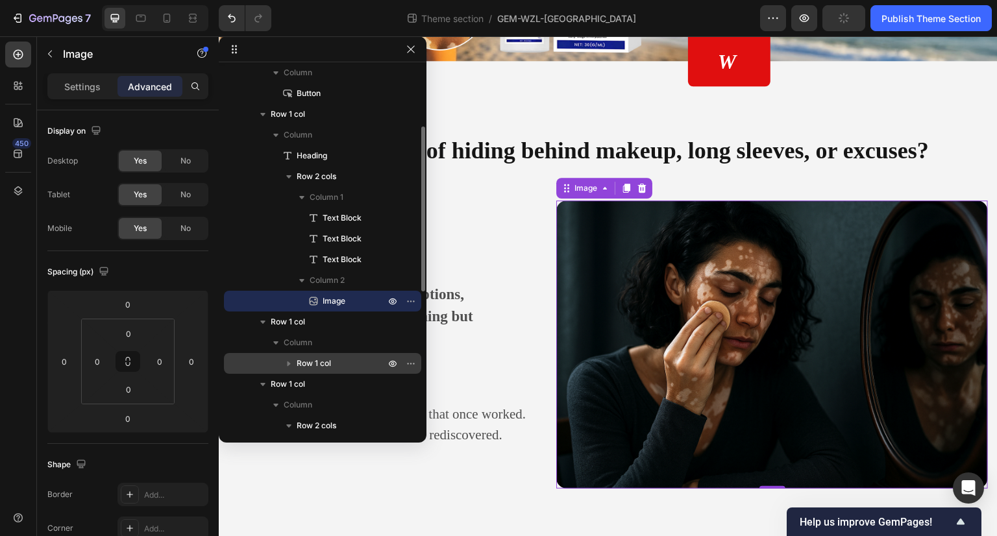
click at [330, 367] on span "Row 1 col" at bounding box center [314, 363] width 34 height 13
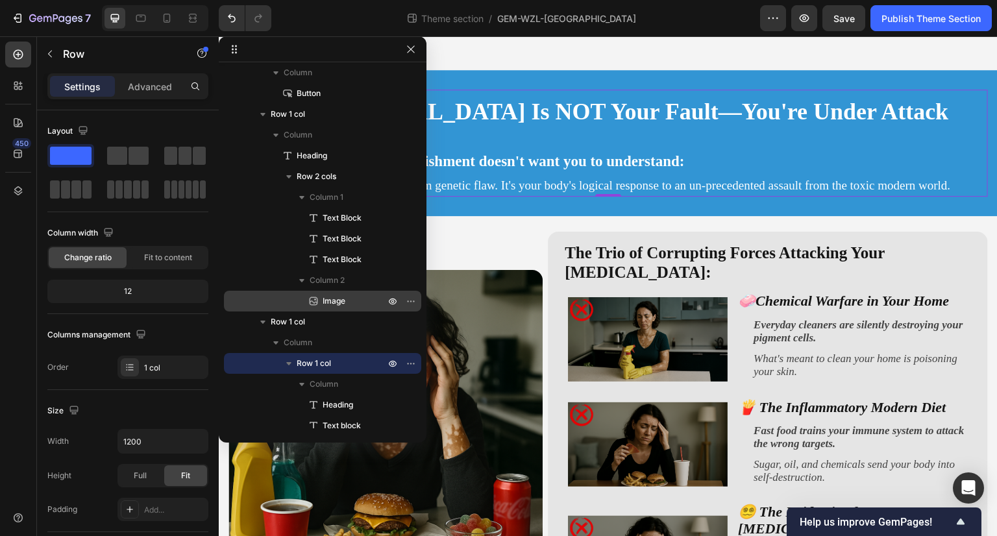
scroll to position [195, 0]
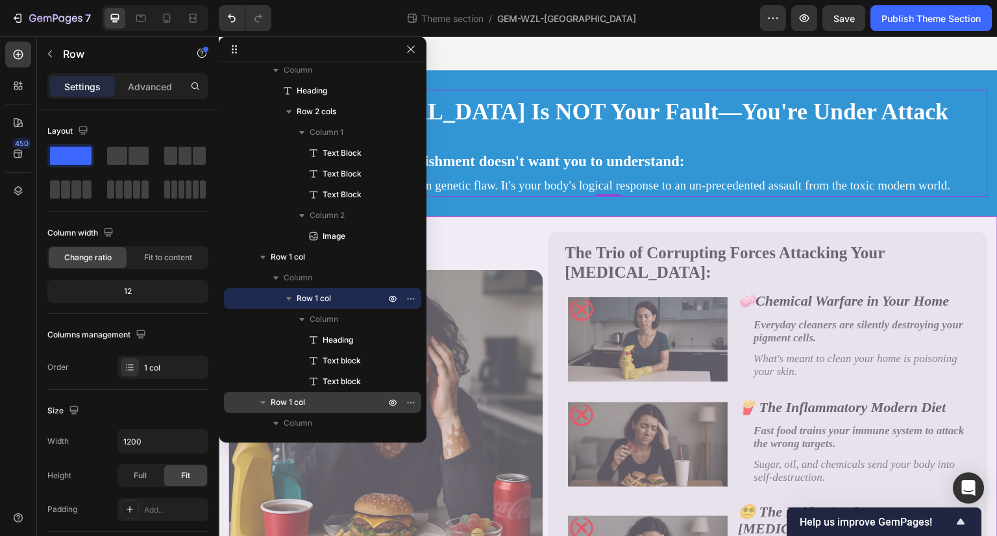
click at [334, 398] on p "Row 1 col" at bounding box center [329, 402] width 117 height 13
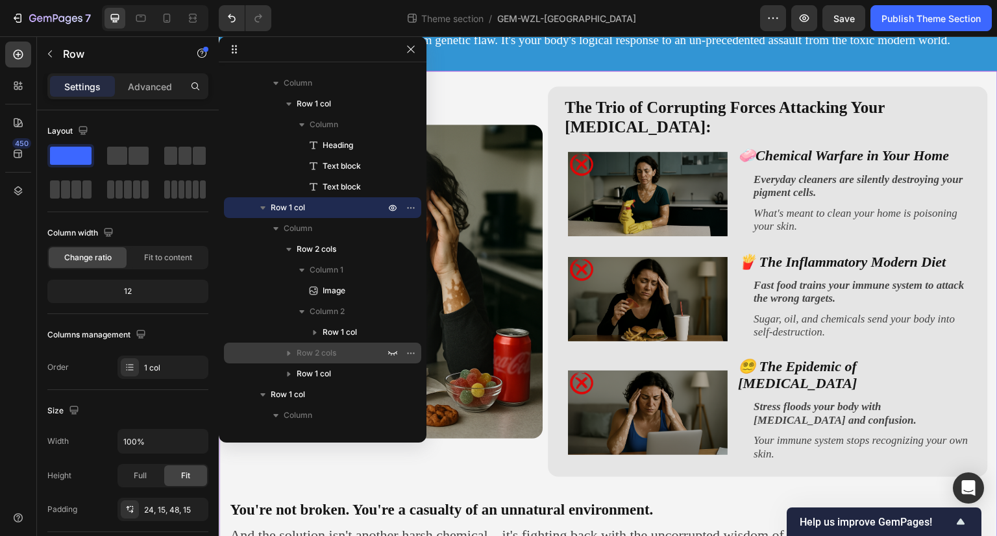
scroll to position [454, 0]
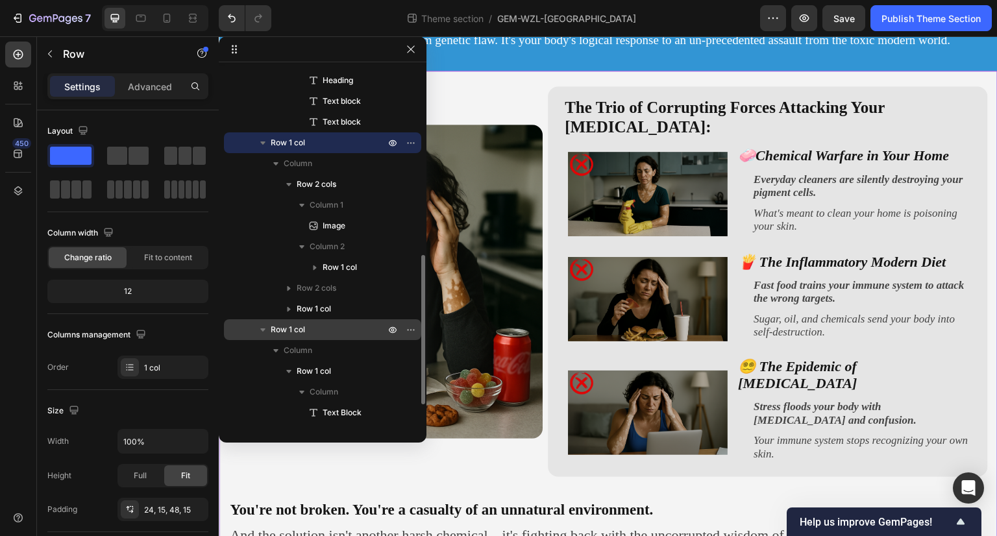
click at [347, 333] on p "Row 1 col" at bounding box center [329, 329] width 117 height 13
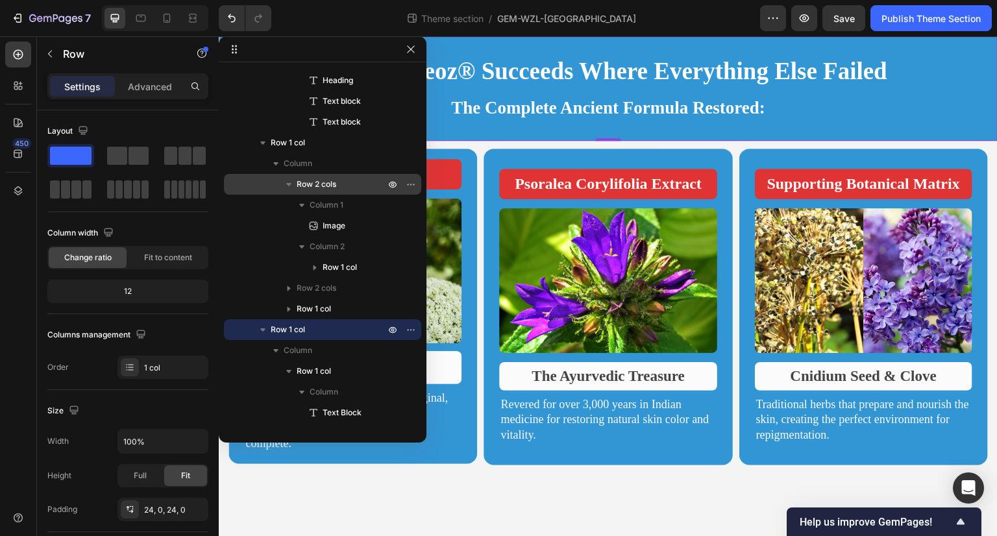
scroll to position [511, 0]
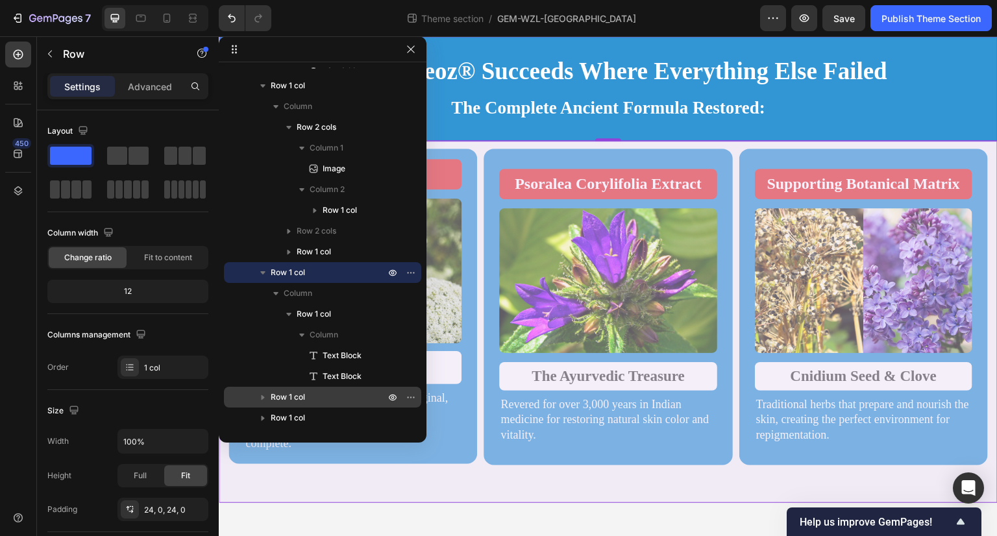
click at [300, 394] on span "Row 1 col" at bounding box center [288, 397] width 34 height 13
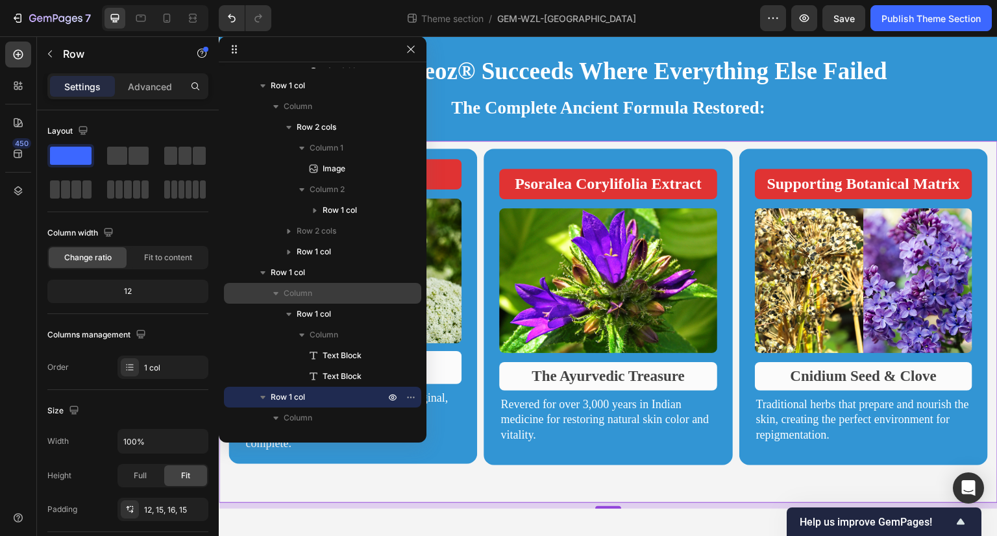
scroll to position [553, 0]
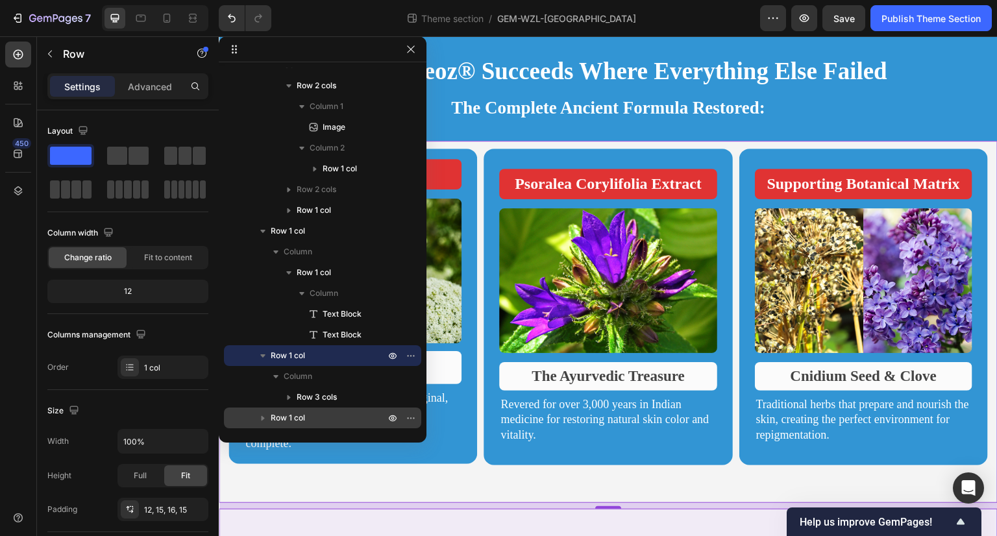
click at [341, 414] on p "Row 1 col" at bounding box center [329, 417] width 117 height 13
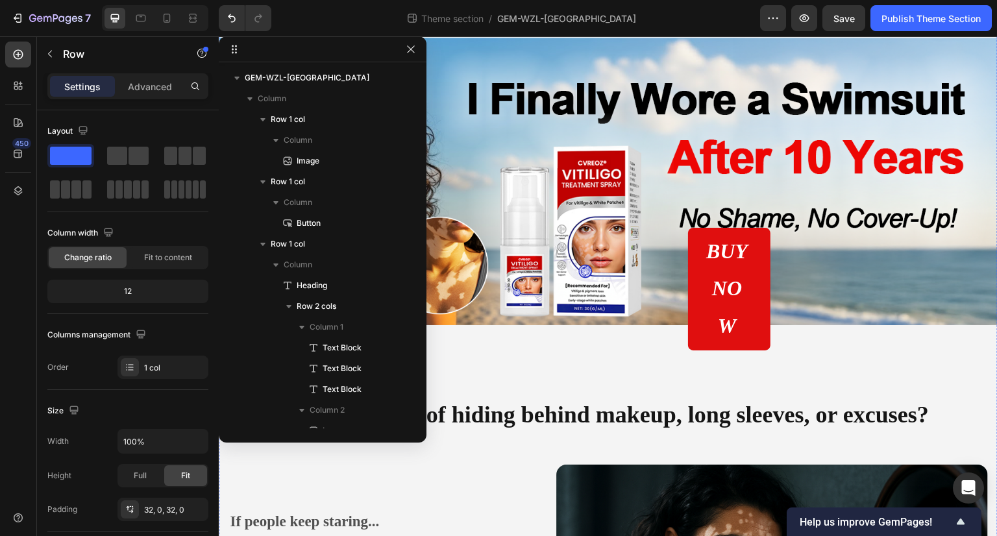
scroll to position [0, 0]
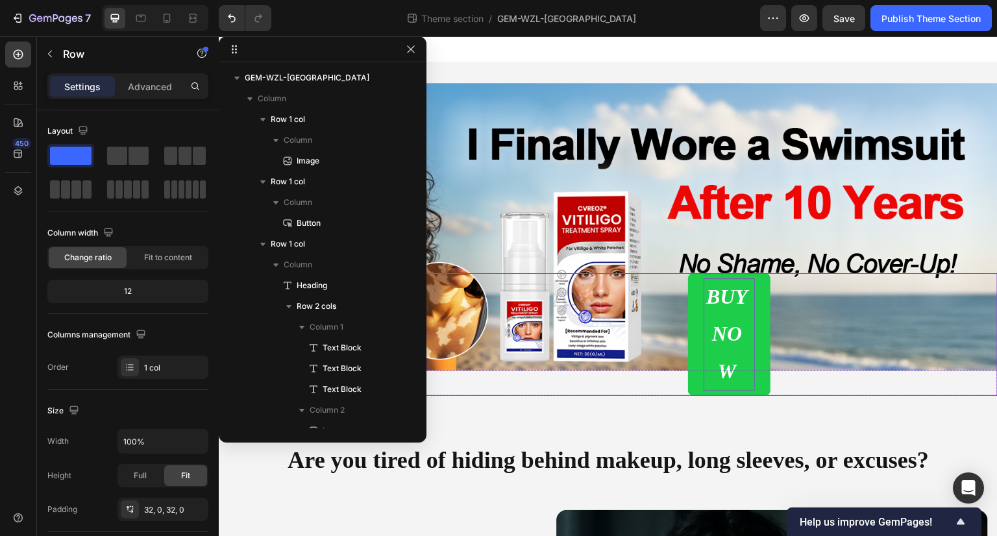
click at [713, 318] on p "BUY NOW" at bounding box center [729, 334] width 52 height 112
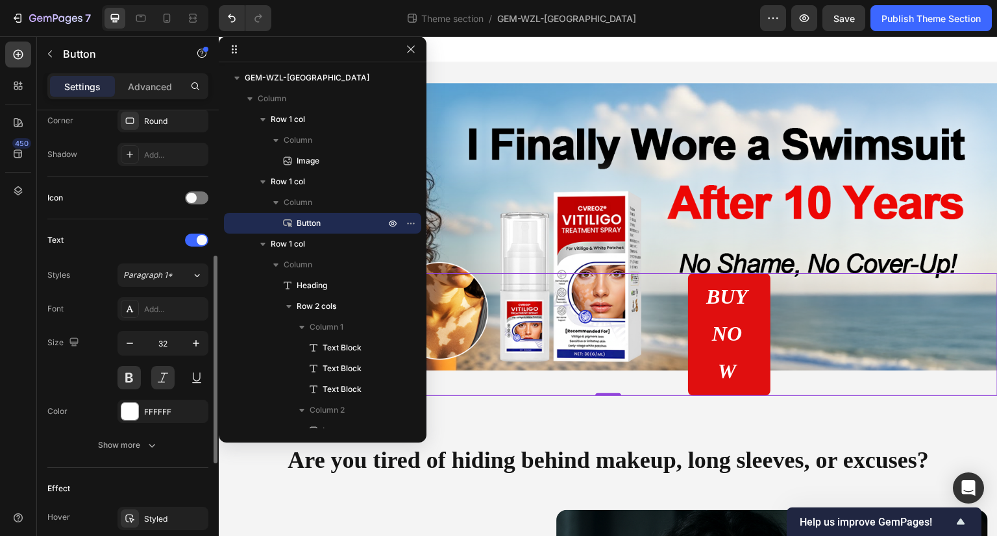
scroll to position [567, 0]
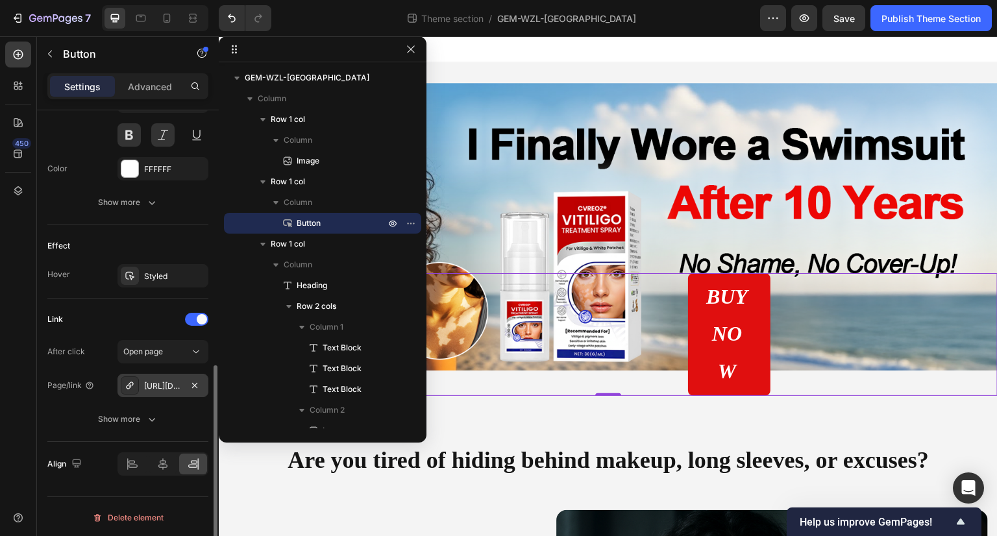
click at [178, 382] on div "[URL][DOMAIN_NAME]" at bounding box center [163, 386] width 38 height 12
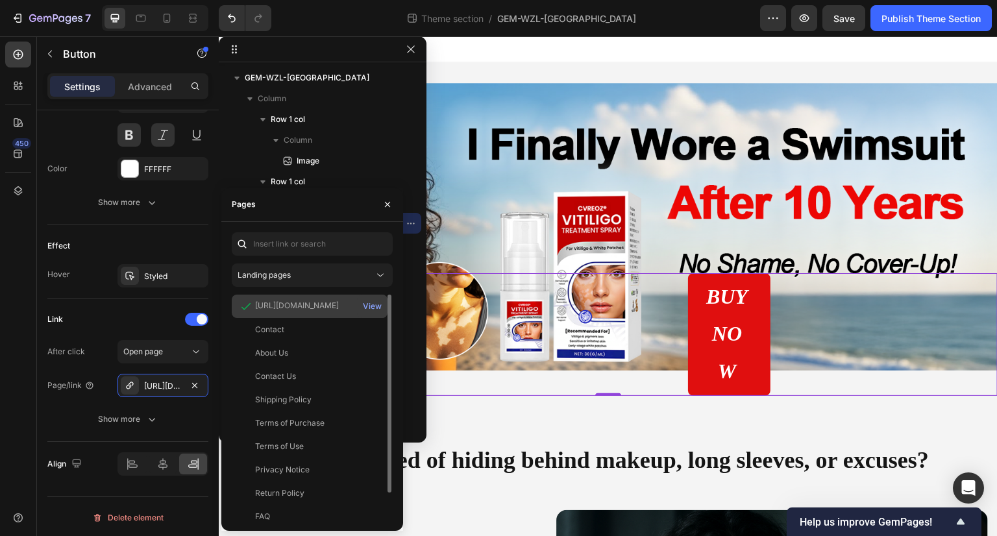
click at [328, 309] on div "[URL][DOMAIN_NAME]" at bounding box center [297, 306] width 84 height 12
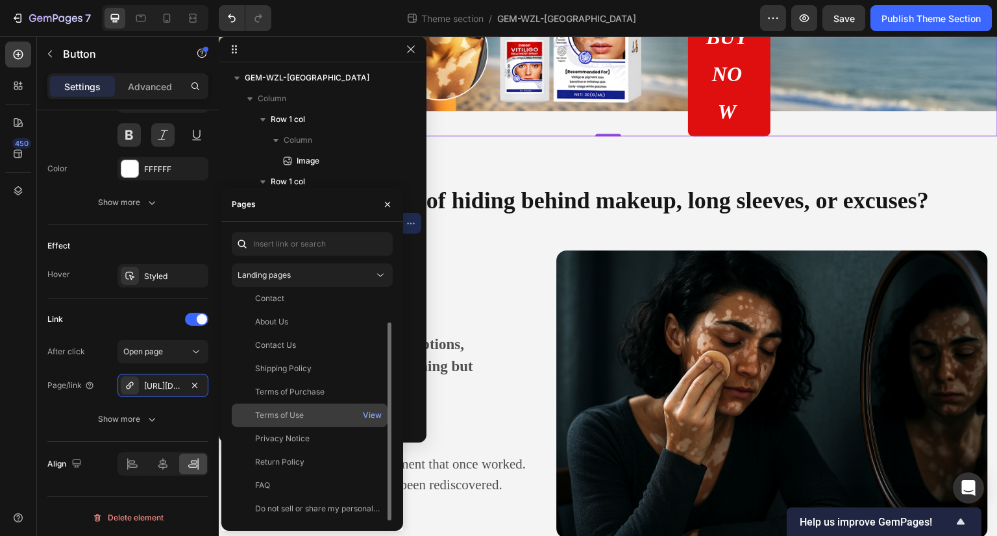
scroll to position [0, 0]
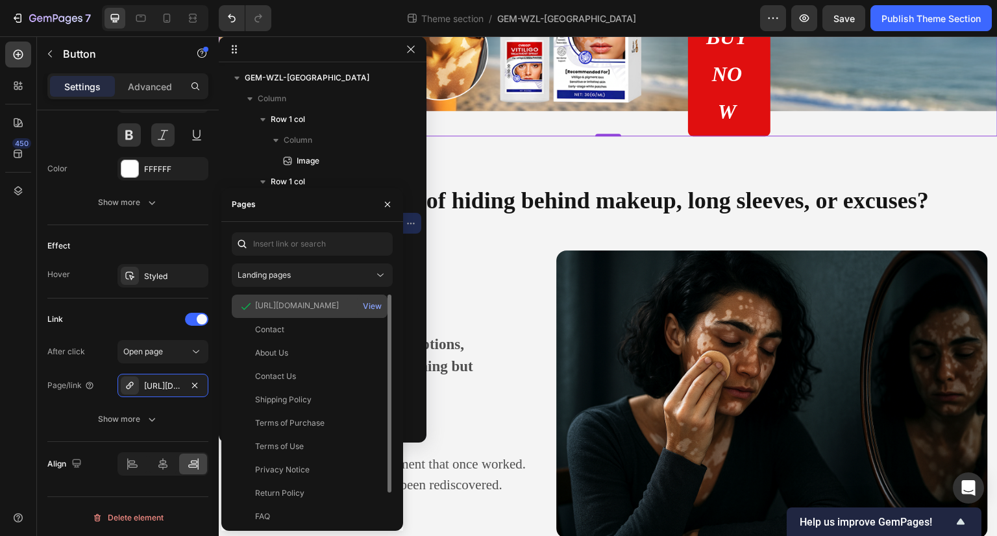
click at [339, 306] on div "[URL][DOMAIN_NAME]" at bounding box center [297, 306] width 84 height 12
click at [368, 309] on div "View" at bounding box center [372, 306] width 19 height 12
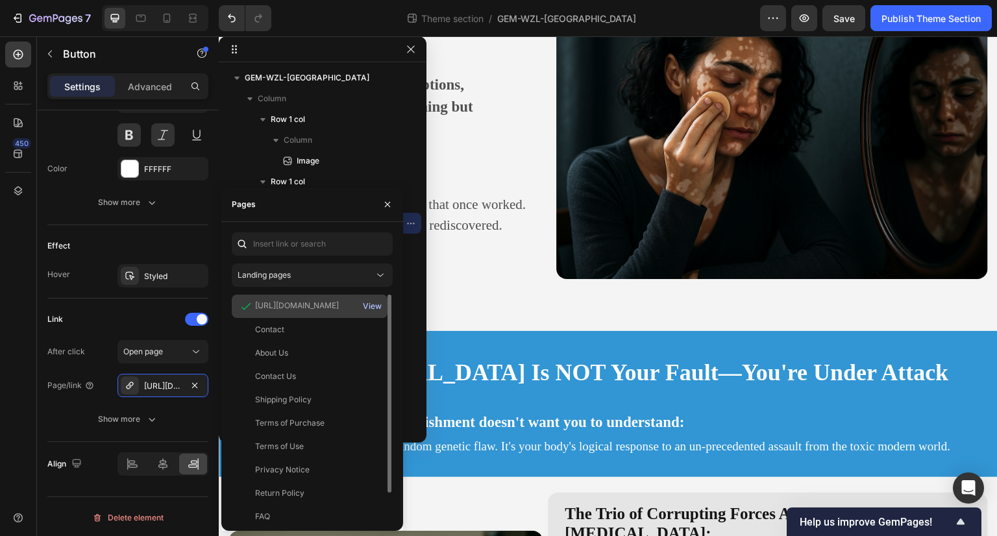
click at [369, 304] on div "View" at bounding box center [372, 306] width 19 height 12
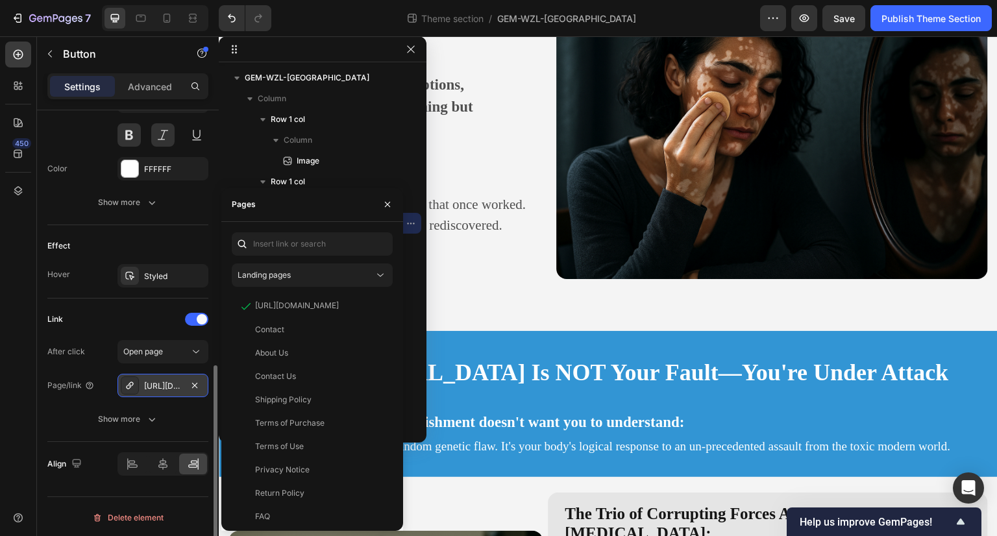
click at [131, 385] on icon at bounding box center [130, 385] width 10 height 10
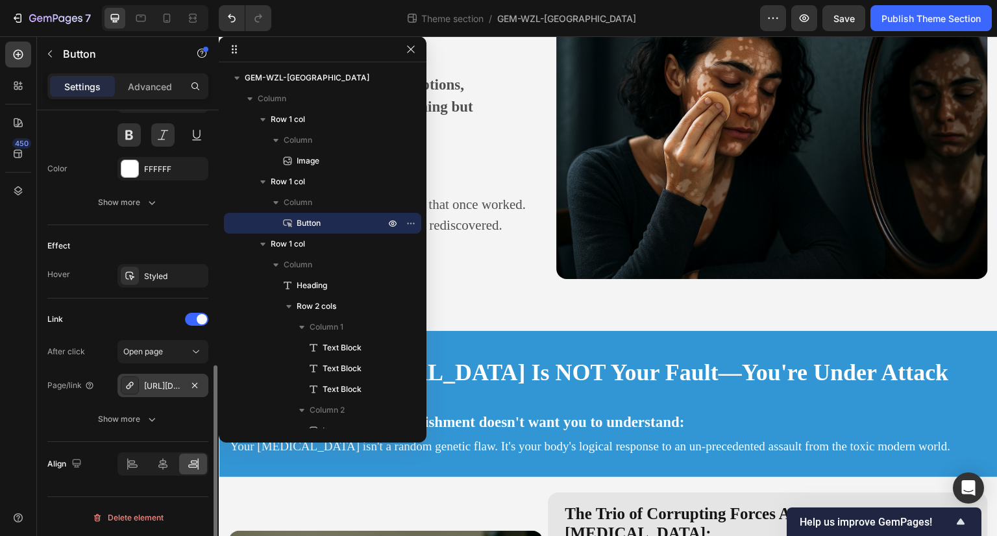
click at [151, 380] on div "[URL][DOMAIN_NAME]" at bounding box center [163, 386] width 38 height 12
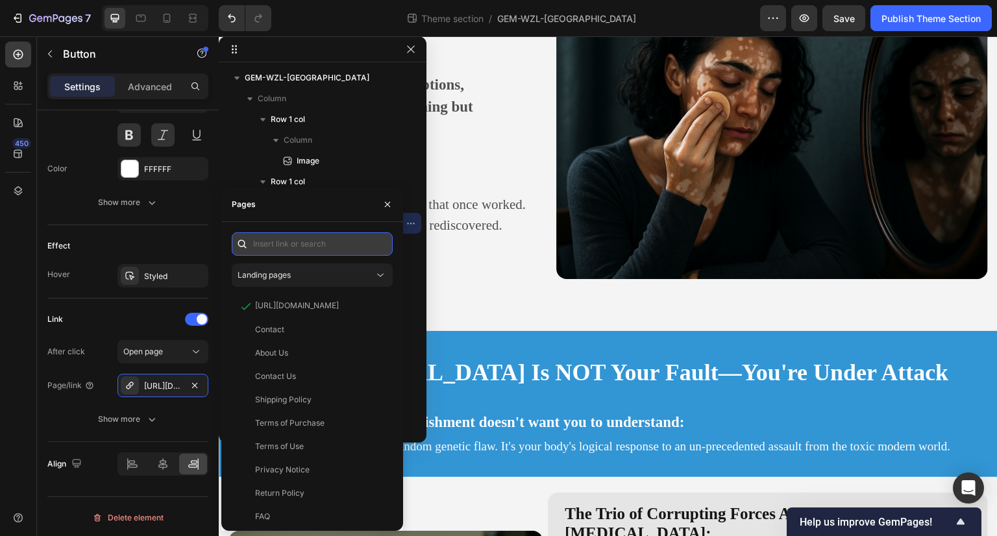
click at [338, 249] on input "text" at bounding box center [312, 243] width 161 height 23
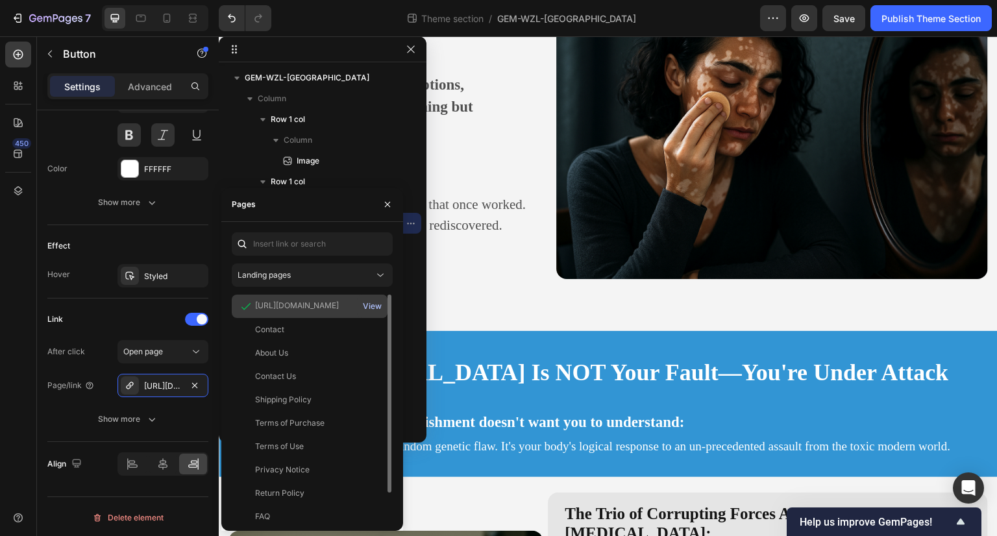
click at [365, 307] on div "View" at bounding box center [372, 306] width 19 height 12
click at [300, 306] on div "[URL][DOMAIN_NAME]" at bounding box center [297, 306] width 84 height 12
click at [372, 304] on div "View" at bounding box center [372, 306] width 19 height 12
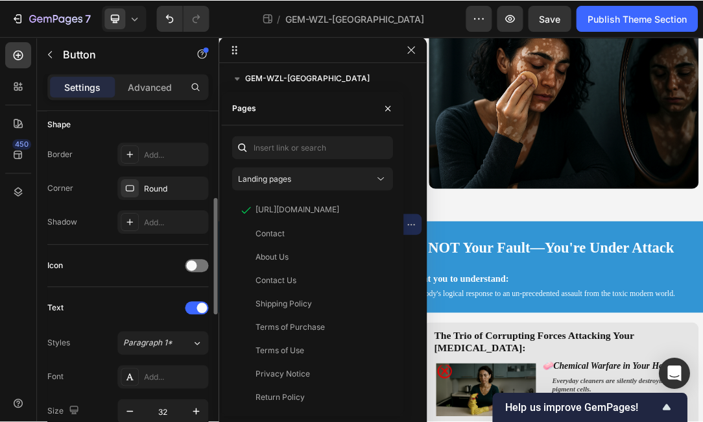
scroll to position [258, 0]
